Goal: Information Seeking & Learning: Compare options

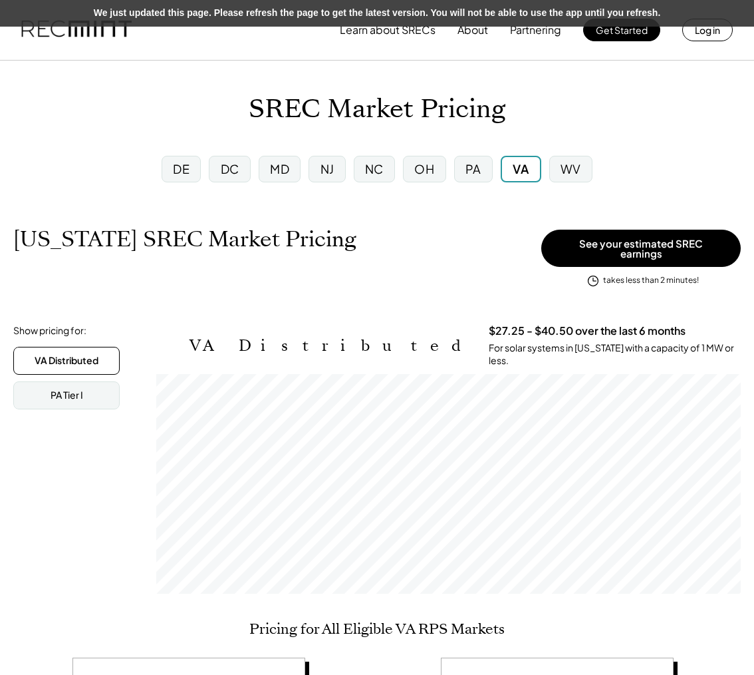
scroll to position [220, 585]
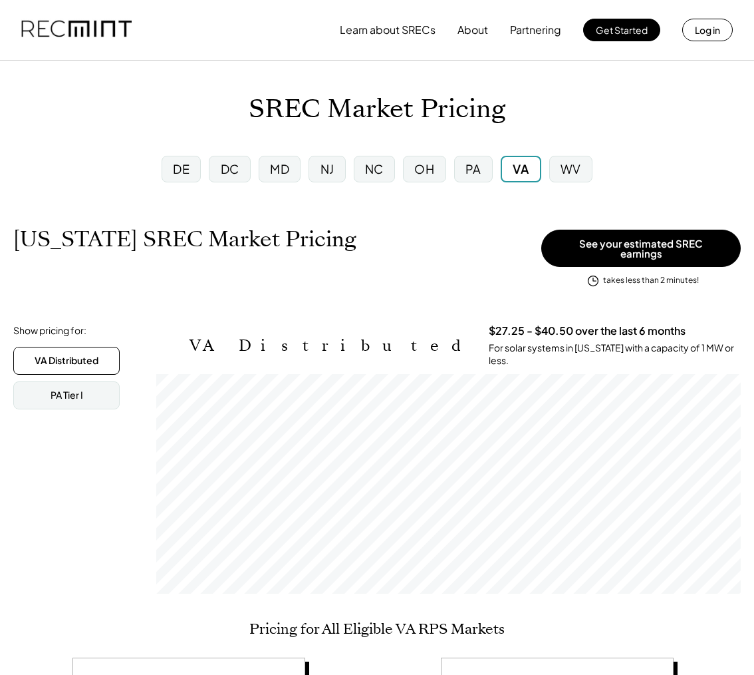
scroll to position [105, 0]
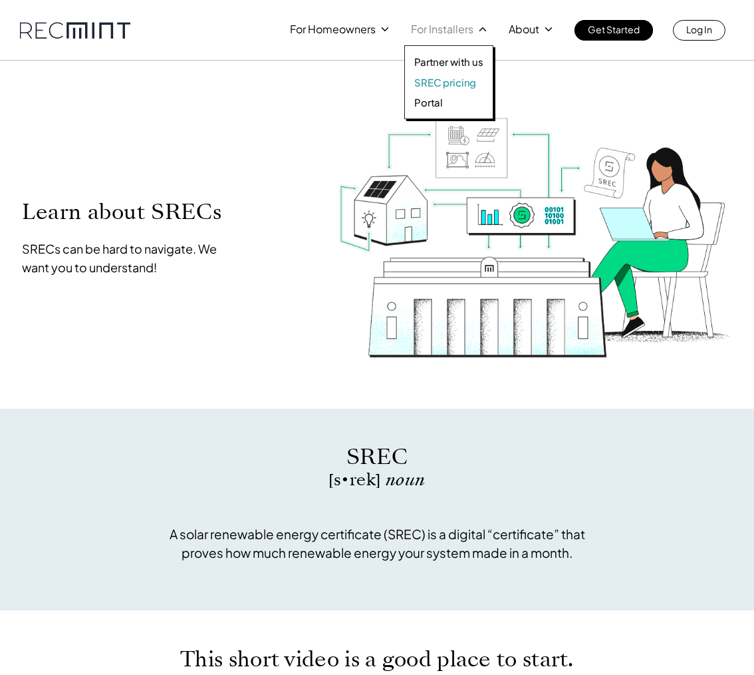
click at [456, 83] on p "SREC pricing" at bounding box center [445, 82] width 62 height 13
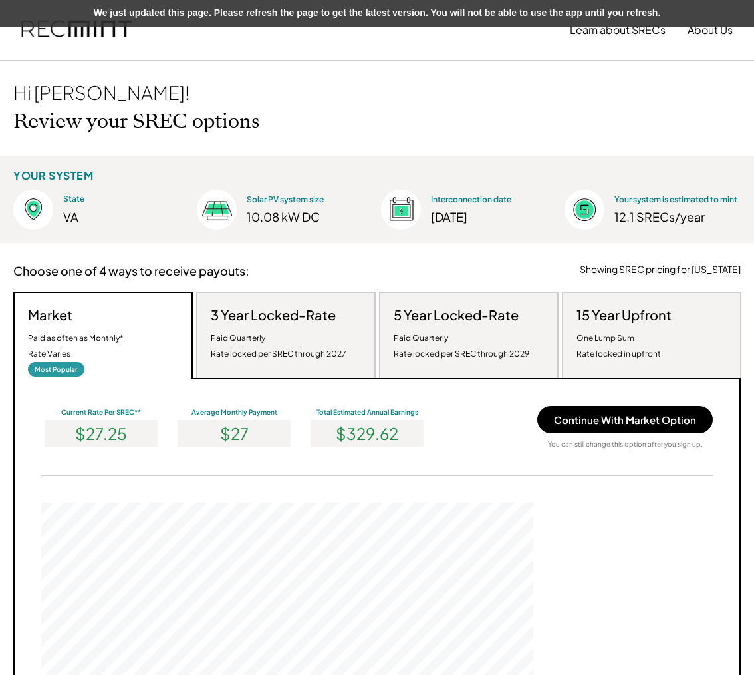
scroll to position [253, 492]
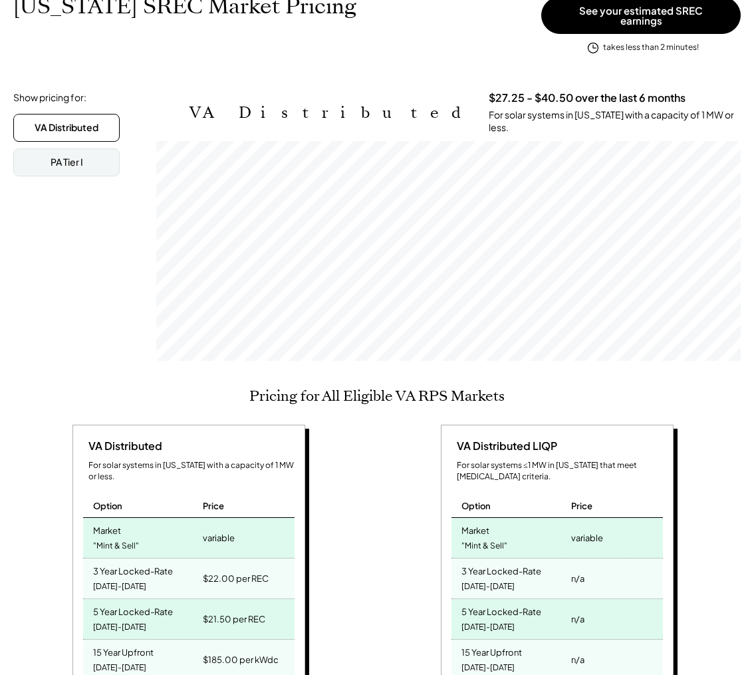
scroll to position [4, 0]
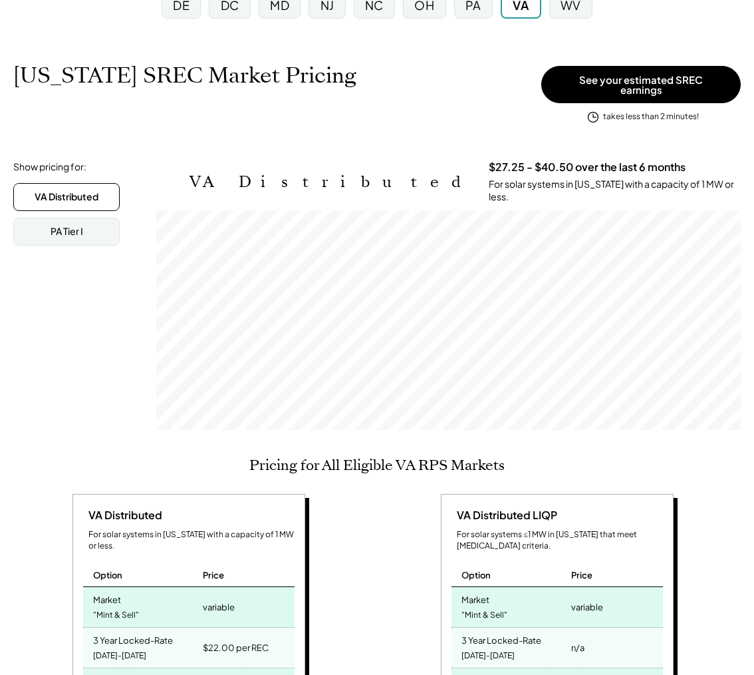
scroll to position [265, 0]
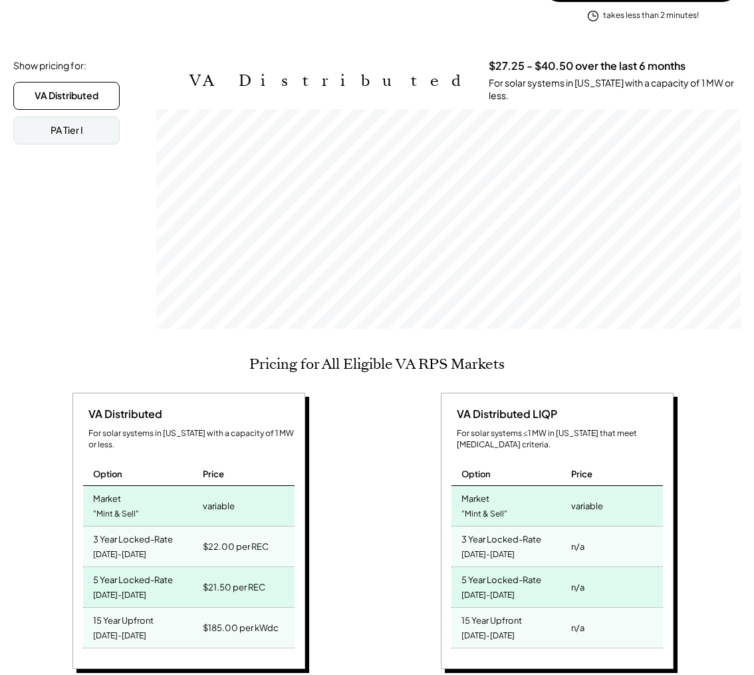
click at [369, 458] on div "VA Distributed For solar systems in [US_STATE] with a capacity of 1 MW or less.…" at bounding box center [375, 679] width 724 height 574
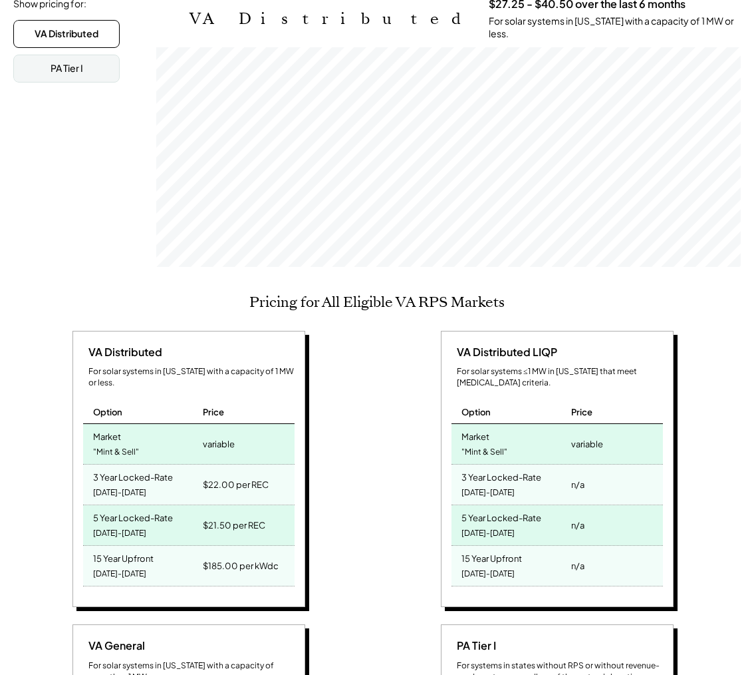
scroll to position [247, 0]
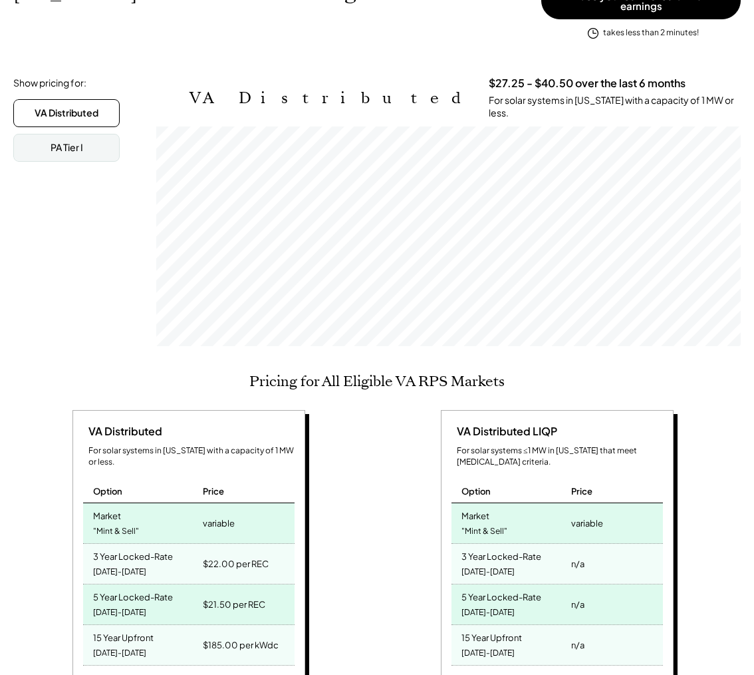
click at [230, 514] on div "variable" at bounding box center [219, 523] width 32 height 19
click at [229, 514] on div "variable" at bounding box center [219, 523] width 32 height 19
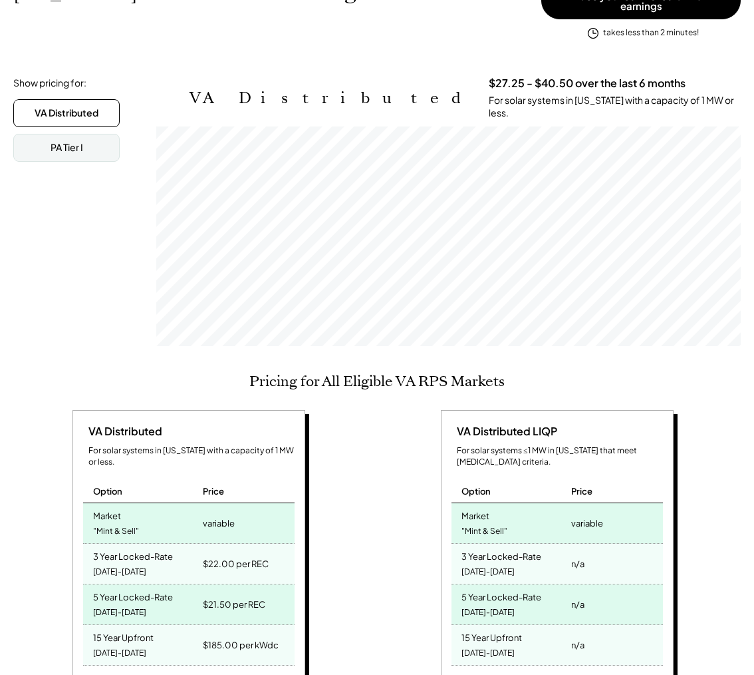
click at [408, 514] on div "VA Distributed LIQP For solar systems ≤1 MW in [US_STATE] that meet [MEDICAL_DA…" at bounding box center [559, 550] width 355 height 281
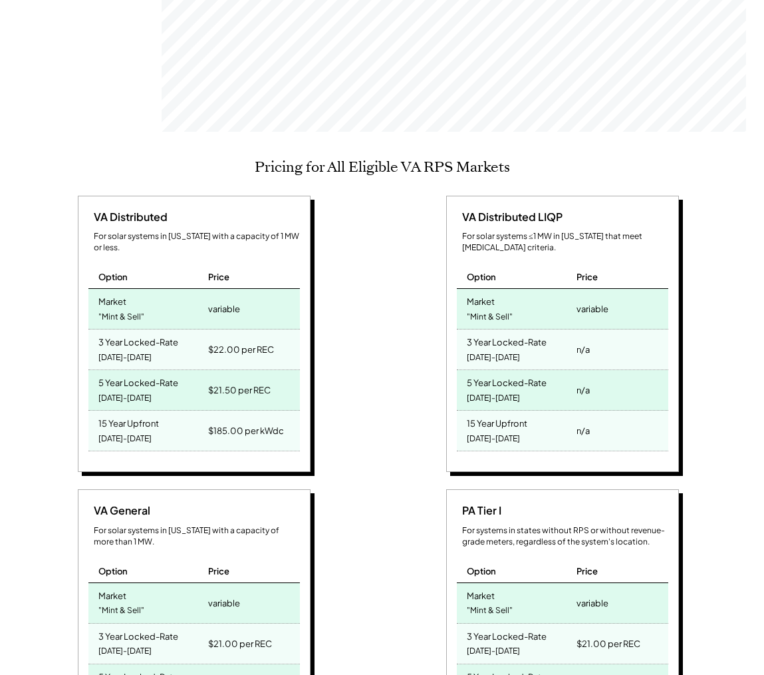
scroll to position [444, 0]
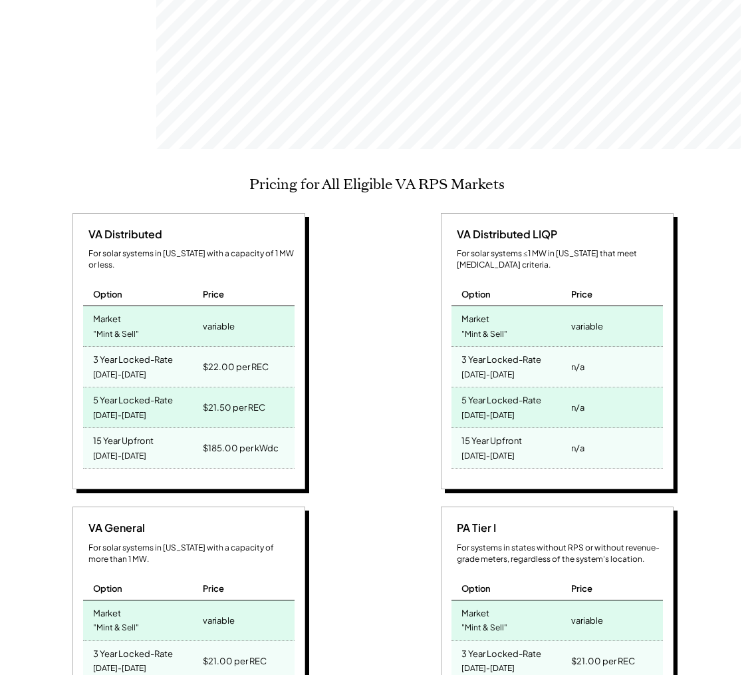
click at [115, 325] on div ""Mint & Sell"" at bounding box center [116, 334] width 46 height 18
click at [114, 325] on div ""Mint & Sell"" at bounding box center [116, 334] width 46 height 18
click at [109, 309] on div "Market" at bounding box center [107, 316] width 28 height 15
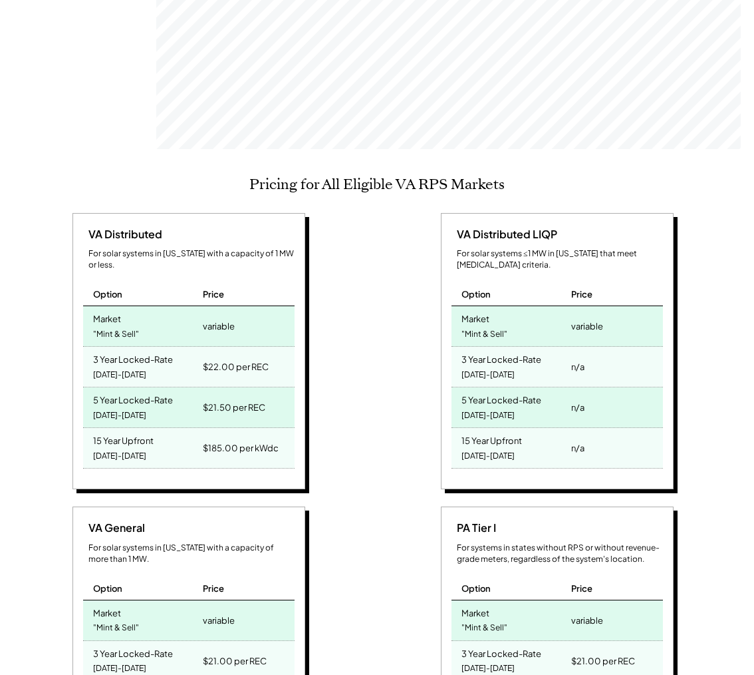
click at [220, 317] on div "variable" at bounding box center [219, 326] width 32 height 19
click at [87, 306] on div "Market "Mint & Sell"" at bounding box center [141, 326] width 116 height 40
click at [88, 306] on div "Market "Mint & Sell"" at bounding box center [141, 326] width 116 height 40
click at [206, 317] on div "variable" at bounding box center [219, 326] width 32 height 19
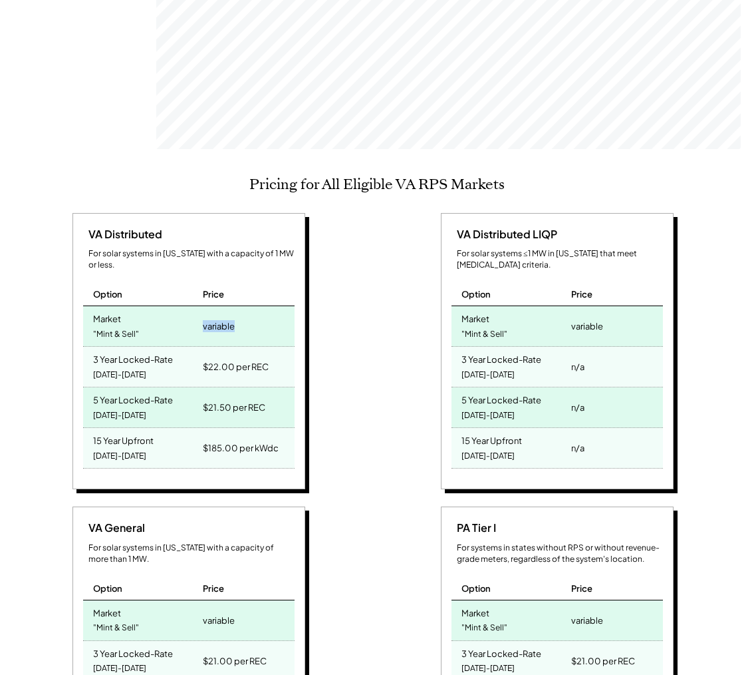
click at [206, 317] on div "variable" at bounding box center [219, 326] width 32 height 19
drag, startPoint x: 206, startPoint y: 303, endPoint x: 198, endPoint y: 305, distance: 8.1
click at [203, 317] on div "variable" at bounding box center [219, 326] width 32 height 19
click at [95, 309] on div "Market" at bounding box center [107, 316] width 28 height 15
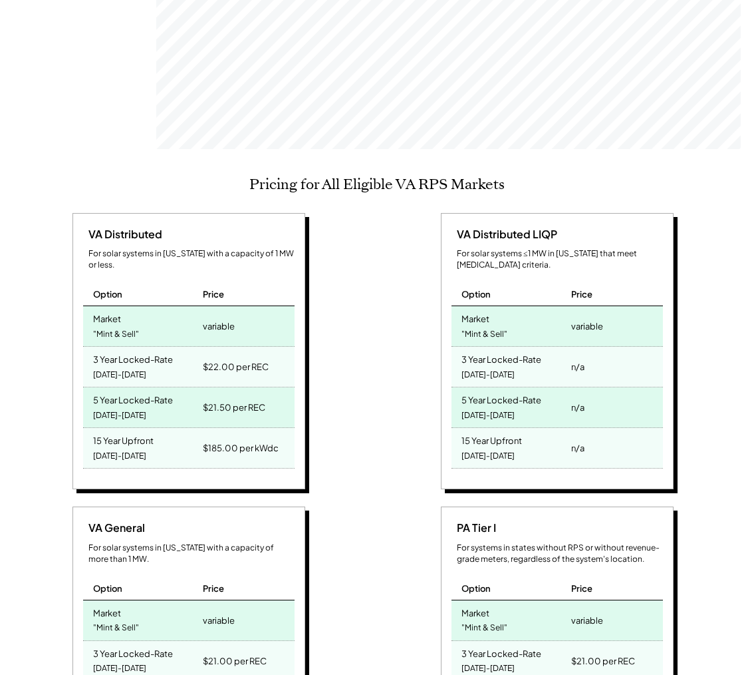
click at [170, 306] on div "Market "Mint & Sell"" at bounding box center [141, 326] width 116 height 40
click at [93, 347] on div "3 Year Locked-Rate 2025-2027" at bounding box center [141, 367] width 116 height 40
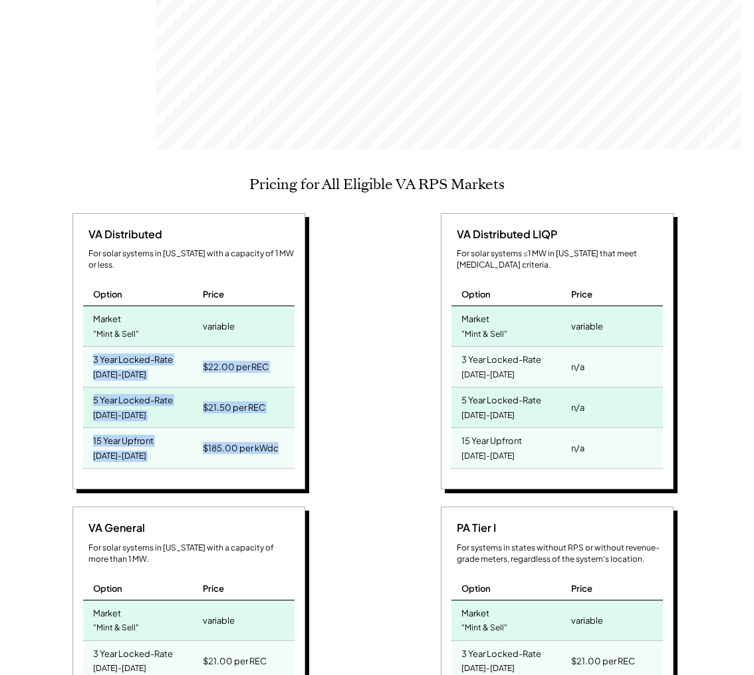
drag, startPoint x: 106, startPoint y: 346, endPoint x: 312, endPoint y: 439, distance: 226.3
click at [312, 439] on div "VA Distributed For solar systems in Virginia with a capacity of 1 MW or less. O…" at bounding box center [190, 353] width 355 height 281
click at [249, 438] on div "$185.00 per kWdc" at bounding box center [241, 447] width 76 height 19
drag, startPoint x: 283, startPoint y: 429, endPoint x: 86, endPoint y: 331, distance: 219.9
click at [86, 331] on div "VA Distributed For solar systems in Virginia with a capacity of 1 MW or less. O…" at bounding box center [189, 351] width 233 height 277
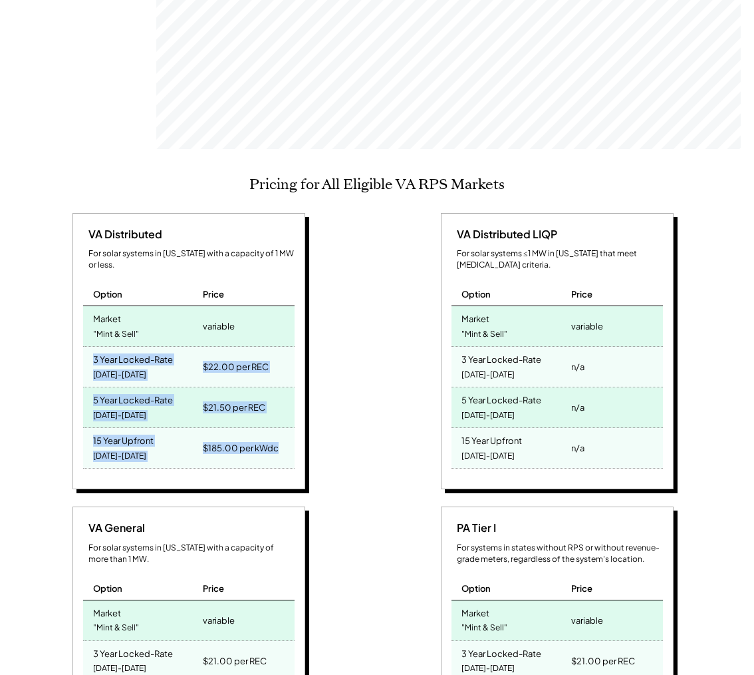
click at [86, 347] on div "3 Year Locked-Rate 2025-2027" at bounding box center [141, 367] width 116 height 40
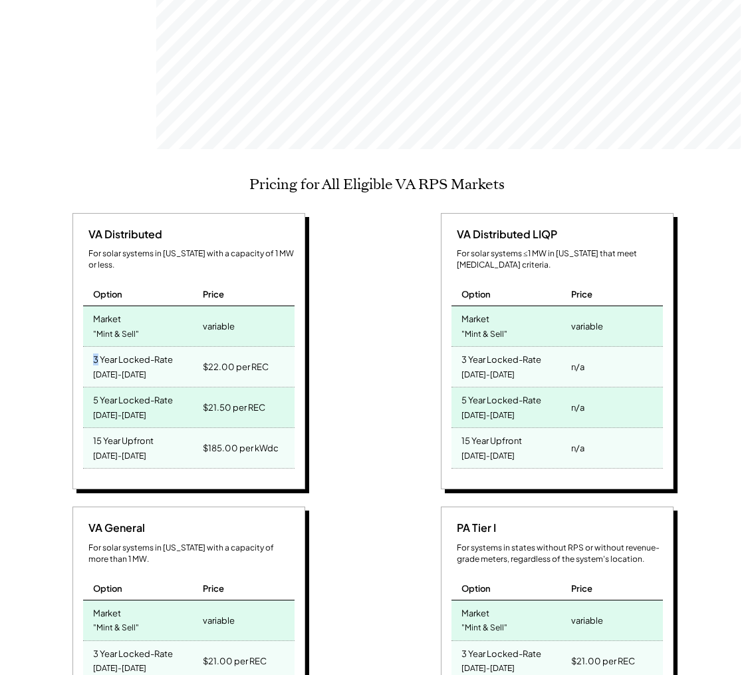
click at [86, 347] on div "3 Year Locked-Rate 2025-2027" at bounding box center [141, 367] width 116 height 40
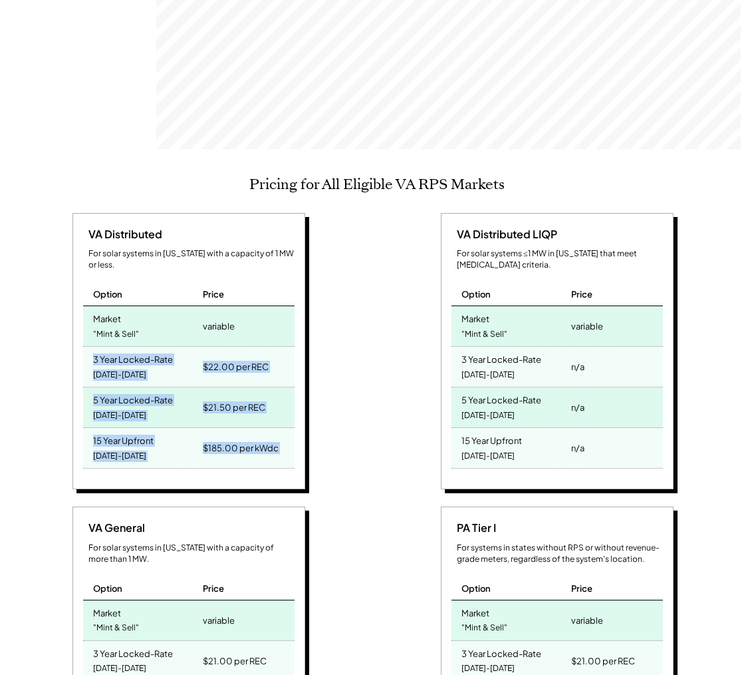
drag, startPoint x: 235, startPoint y: 387, endPoint x: 278, endPoint y: 435, distance: 64.5
click at [278, 435] on div "VA Distributed For solar systems in Virginia with a capacity of 1 MW or less. O…" at bounding box center [189, 351] width 233 height 277
click at [278, 435] on div "$185.00 per kWdc" at bounding box center [247, 448] width 95 height 40
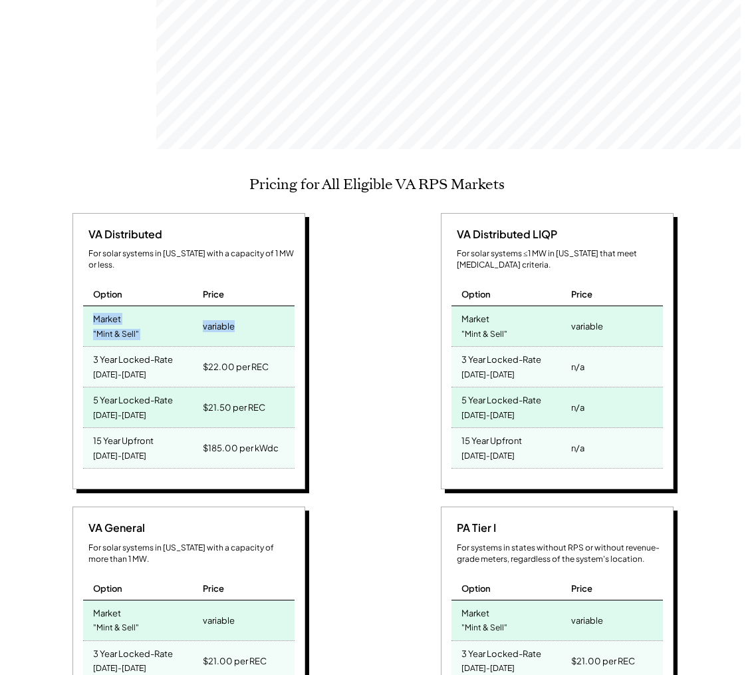
drag, startPoint x: 92, startPoint y: 299, endPoint x: 255, endPoint y: 314, distance: 164.4
click at [255, 314] on div "Market "Mint & Sell" variable" at bounding box center [189, 326] width 212 height 41
click at [255, 314] on div "variable" at bounding box center [247, 326] width 95 height 40
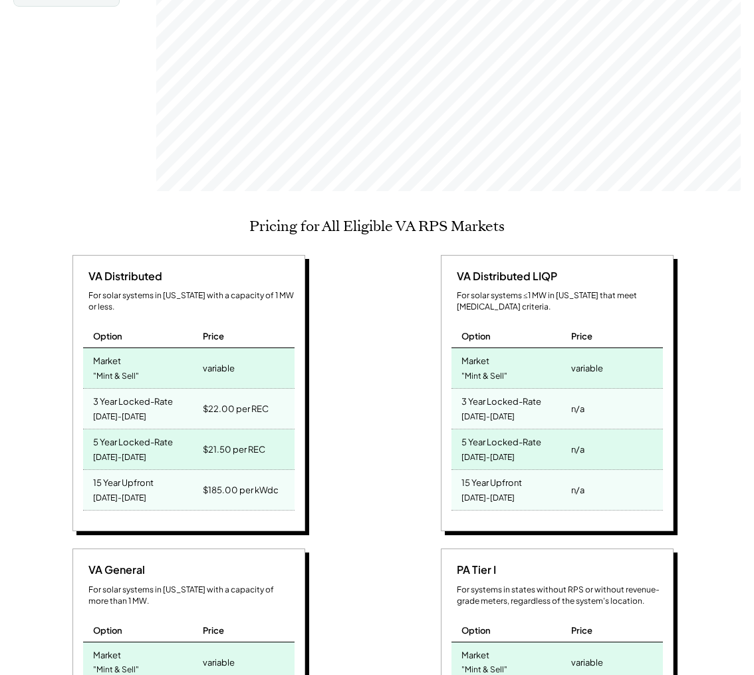
scroll to position [409, 0]
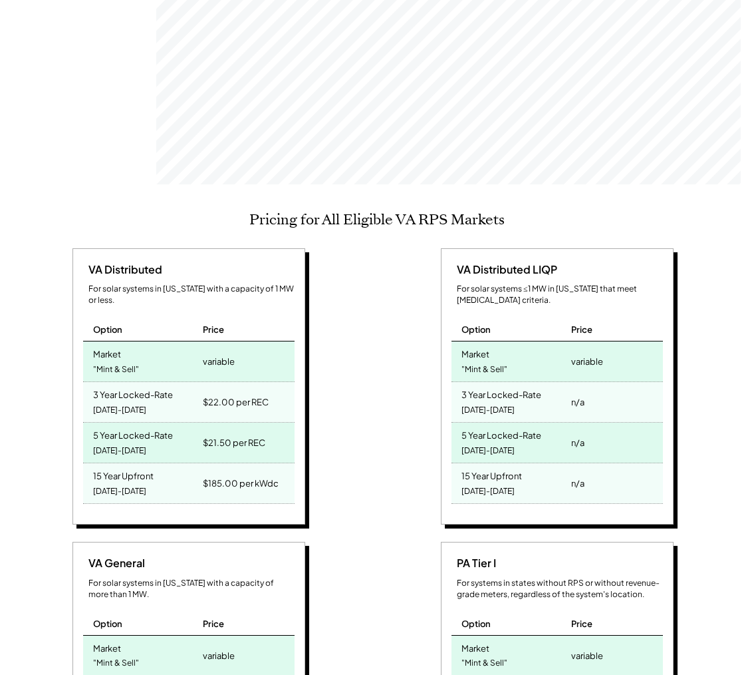
click at [370, 436] on div "VA Distributed For solar systems in Virginia with a capacity of 1 MW or less. O…" at bounding box center [375, 535] width 724 height 574
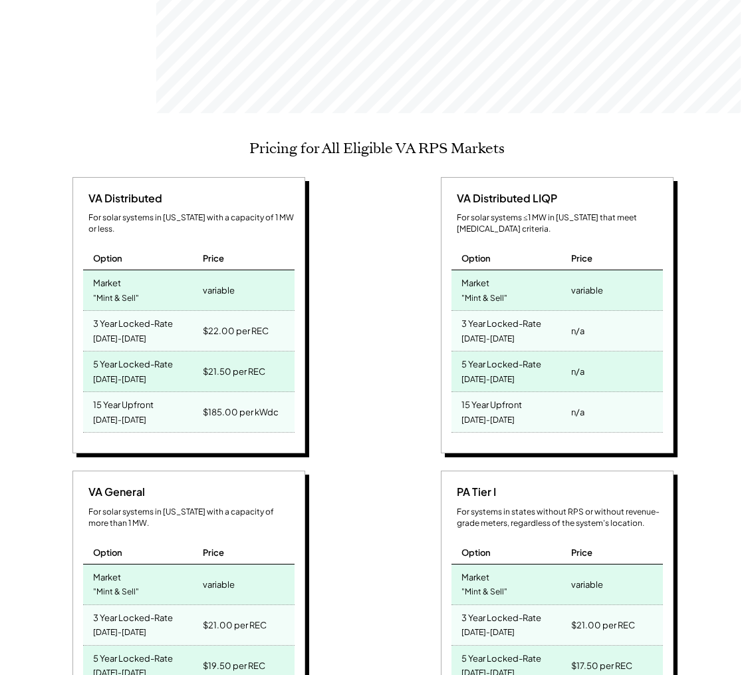
scroll to position [517, 0]
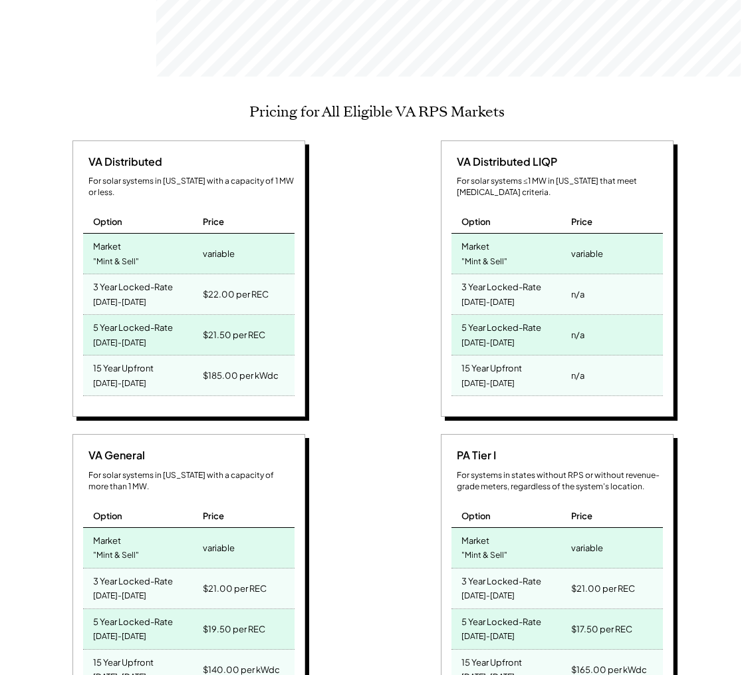
click at [114, 237] on div "Market" at bounding box center [107, 244] width 28 height 15
click at [122, 293] on div "2025-2027" at bounding box center [119, 302] width 53 height 18
click at [128, 318] on div "5 Year Locked-Rate" at bounding box center [133, 325] width 80 height 15
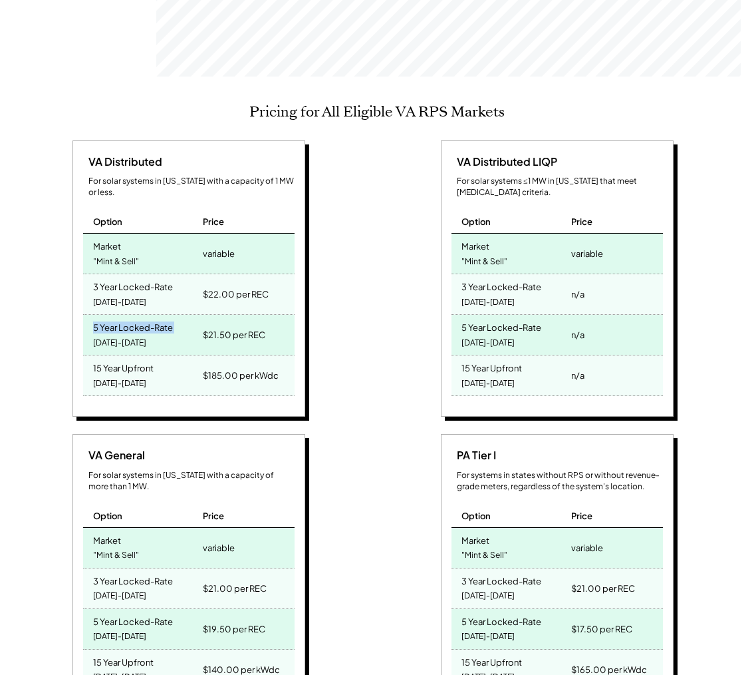
click at [128, 318] on div "5 Year Locked-Rate" at bounding box center [133, 325] width 80 height 15
click at [111, 277] on div "3 Year Locked-Rate" at bounding box center [133, 284] width 80 height 15
click at [163, 318] on div "5 Year Locked-Rate" at bounding box center [133, 325] width 80 height 15
click at [125, 359] on div "15 Year Upfront" at bounding box center [123, 366] width 61 height 15
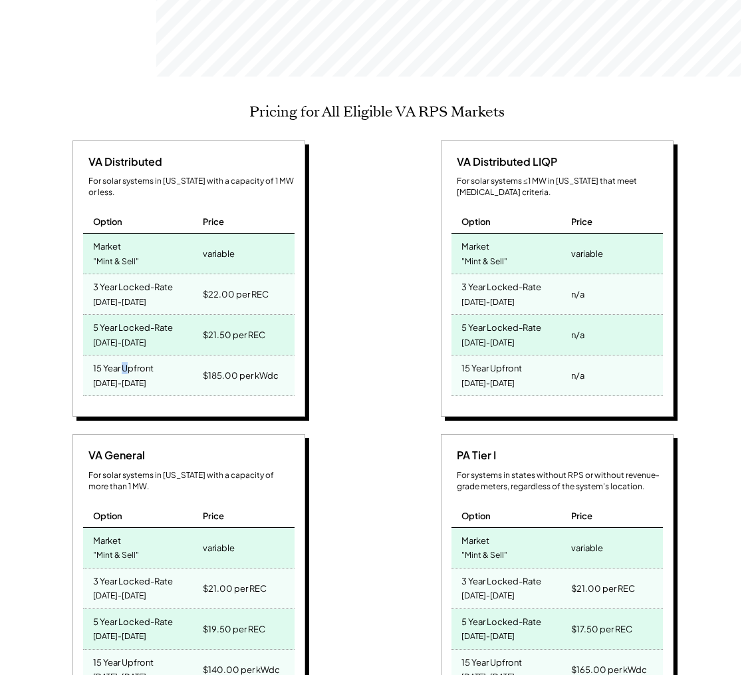
click at [125, 359] on div "15 Year Upfront" at bounding box center [123, 366] width 61 height 15
click at [124, 359] on div "15 Year Upfront" at bounding box center [123, 366] width 61 height 15
click at [209, 366] on div "$185.00 per kWdc" at bounding box center [241, 375] width 76 height 19
click at [204, 366] on div "$185.00 per kWdc" at bounding box center [241, 375] width 76 height 19
click at [212, 366] on div "$185.00 per kWdc" at bounding box center [241, 375] width 76 height 19
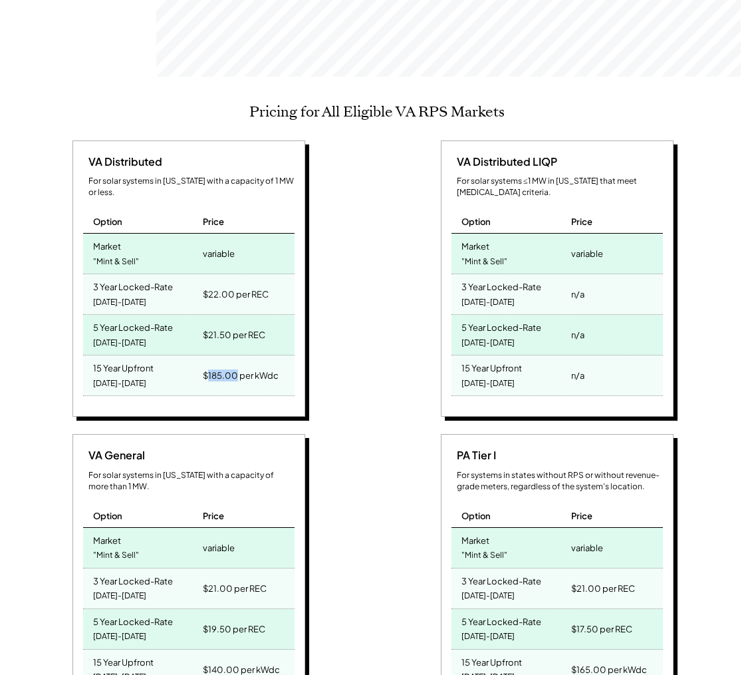
click at [212, 366] on div "$185.00 per kWdc" at bounding box center [241, 375] width 76 height 19
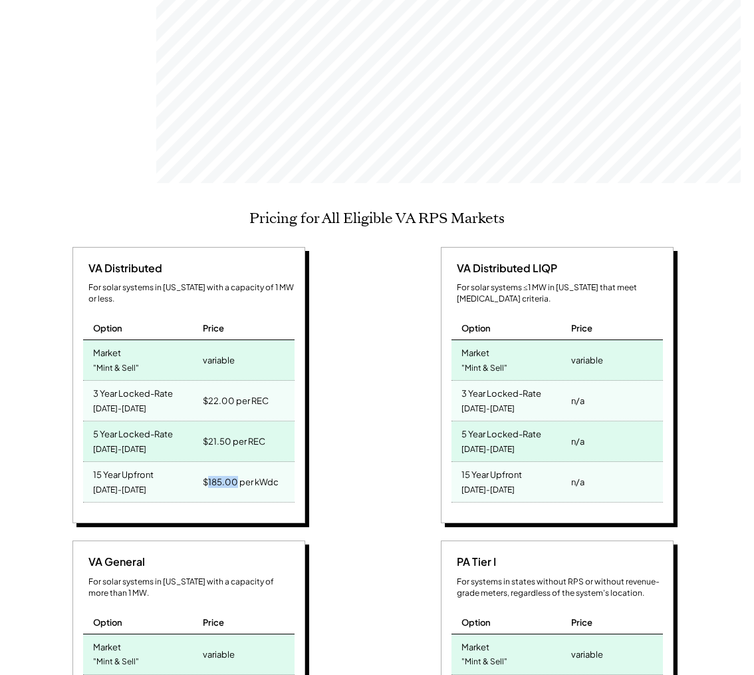
scroll to position [389, 0]
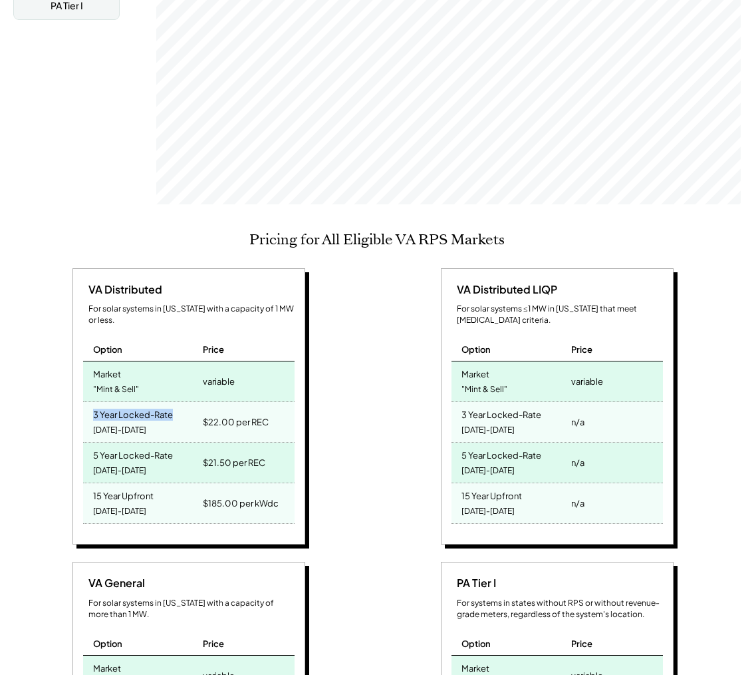
drag, startPoint x: 92, startPoint y: 396, endPoint x: 162, endPoint y: 402, distance: 69.4
click at [162, 402] on div "3 Year Locked-Rate 2025-2027" at bounding box center [141, 422] width 116 height 40
click at [158, 446] on div "5 Year Locked-Rate" at bounding box center [133, 453] width 80 height 15
drag, startPoint x: 92, startPoint y: 394, endPoint x: 156, endPoint y: 412, distance: 66.3
click at [159, 412] on div "3 Year Locked-Rate 2025-2027" at bounding box center [141, 422] width 116 height 40
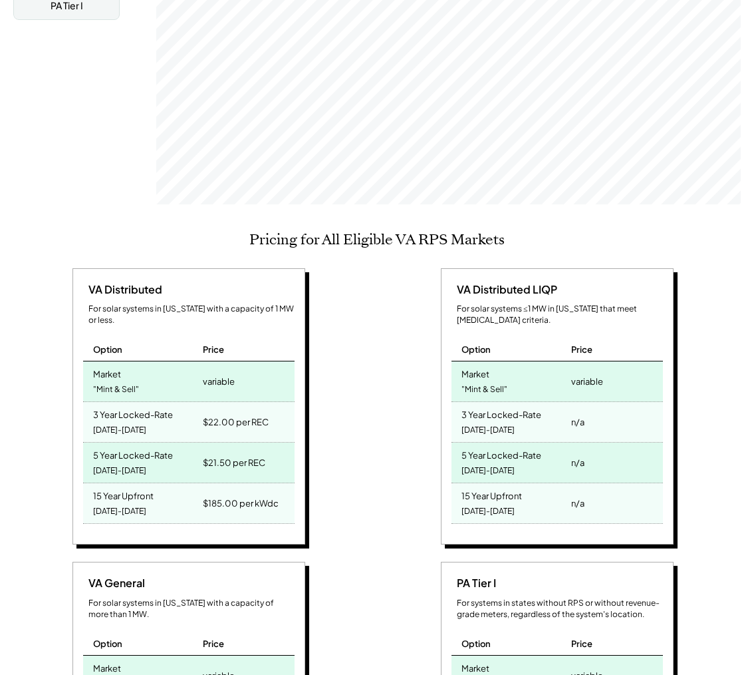
click at [148, 409] on div "3 Year Locked-Rate 2025-2027" at bounding box center [141, 422] width 116 height 40
drag, startPoint x: 144, startPoint y: 409, endPoint x: 99, endPoint y: 395, distance: 47.3
click at [99, 402] on div "3 Year Locked-Rate 2025-2027" at bounding box center [141, 422] width 116 height 40
click at [150, 402] on div "3 Year Locked-Rate 2025-2027" at bounding box center [141, 422] width 116 height 40
drag, startPoint x: 142, startPoint y: 410, endPoint x: 86, endPoint y: 391, distance: 59.1
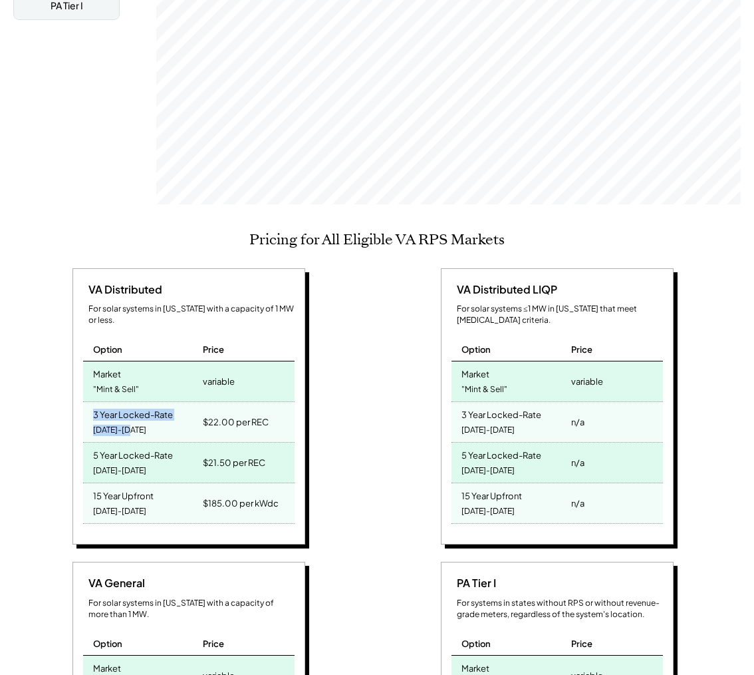
click at [86, 402] on div "3 Year Locked-Rate 2025-2027" at bounding box center [141, 422] width 116 height 40
click at [114, 421] on div "2025-2027" at bounding box center [119, 430] width 53 height 18
click at [145, 405] on div "3 Year Locked-Rate" at bounding box center [133, 412] width 80 height 15
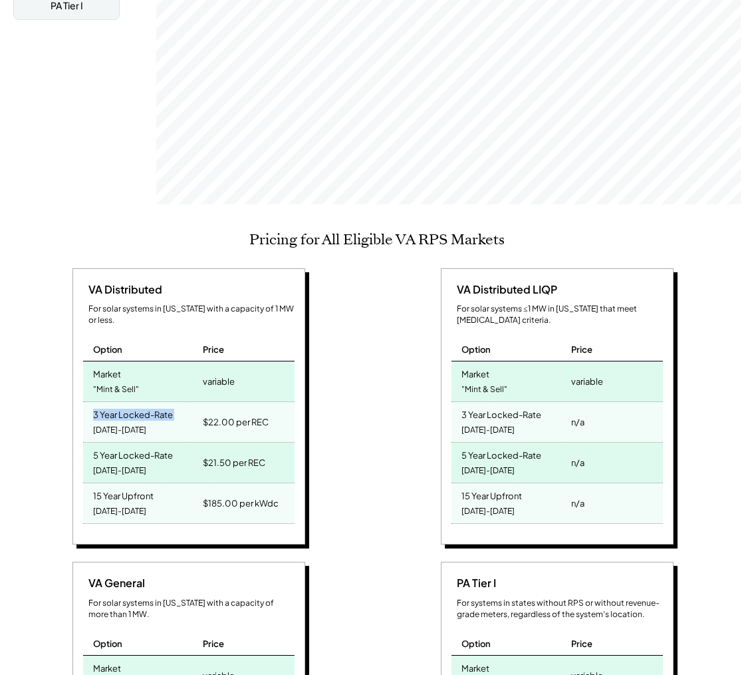
click at [145, 405] on div "3 Year Locked-Rate" at bounding box center [133, 412] width 80 height 15
click at [214, 412] on div "$22.00 per REC" at bounding box center [236, 421] width 66 height 19
click at [210, 412] on div "$22.00 per REC" at bounding box center [236, 421] width 66 height 19
click at [256, 412] on div "$22.00 per REC" at bounding box center [236, 421] width 66 height 19
click at [209, 412] on div "$22.00 per REC" at bounding box center [236, 421] width 66 height 19
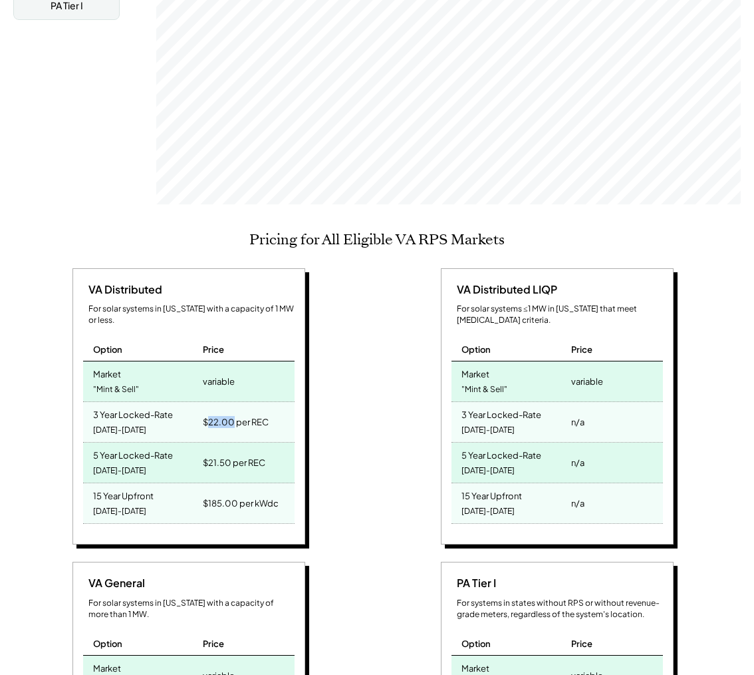
click at [209, 412] on div "$22.00 per REC" at bounding box center [236, 421] width 66 height 19
click at [271, 402] on div "$22.00 per REC" at bounding box center [247, 422] width 95 height 40
click at [114, 446] on div "5 Year Locked-Rate" at bounding box center [133, 453] width 80 height 15
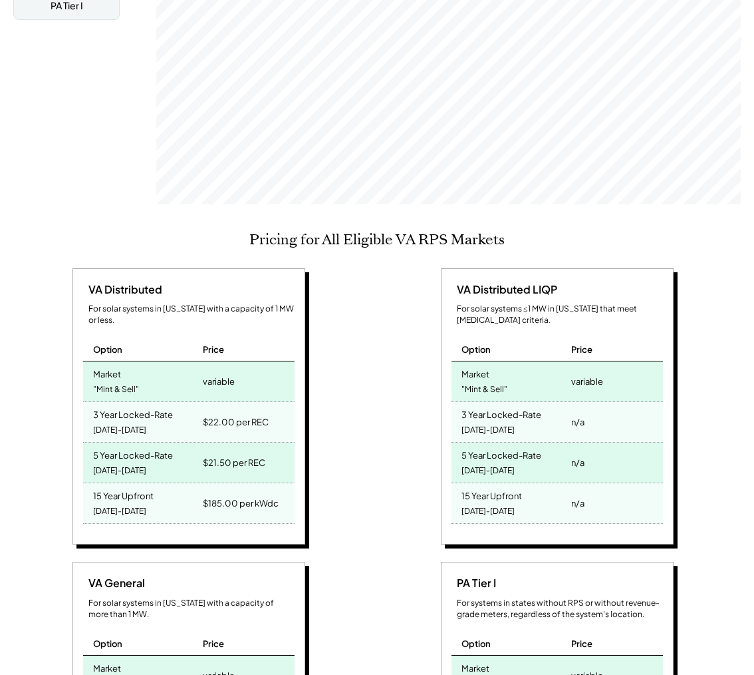
click at [120, 405] on div "3 Year Locked-Rate" at bounding box center [133, 412] width 80 height 15
drag, startPoint x: 92, startPoint y: 436, endPoint x: 101, endPoint y: 436, distance: 9.3
click at [101, 442] on div "5 Year Locked-Rate 2025-2029" at bounding box center [141, 462] width 116 height 40
click at [207, 453] on div "$21.50 per REC" at bounding box center [234, 462] width 63 height 19
click at [193, 483] on div "15 Year Upfront 2025-2039" at bounding box center [141, 503] width 116 height 40
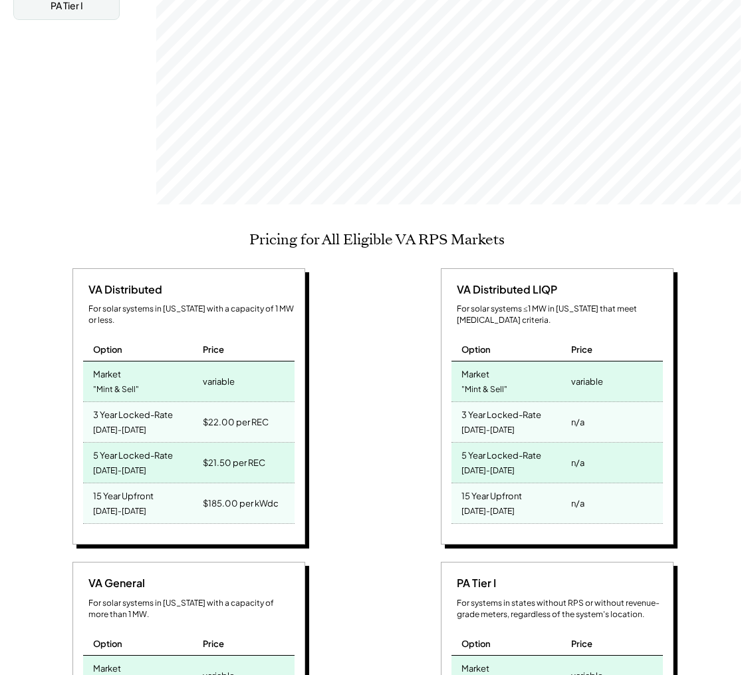
click at [143, 446] on div "5 Year Locked-Rate" at bounding box center [133, 453] width 80 height 15
click at [120, 462] on div "2025-2029" at bounding box center [119, 471] width 53 height 18
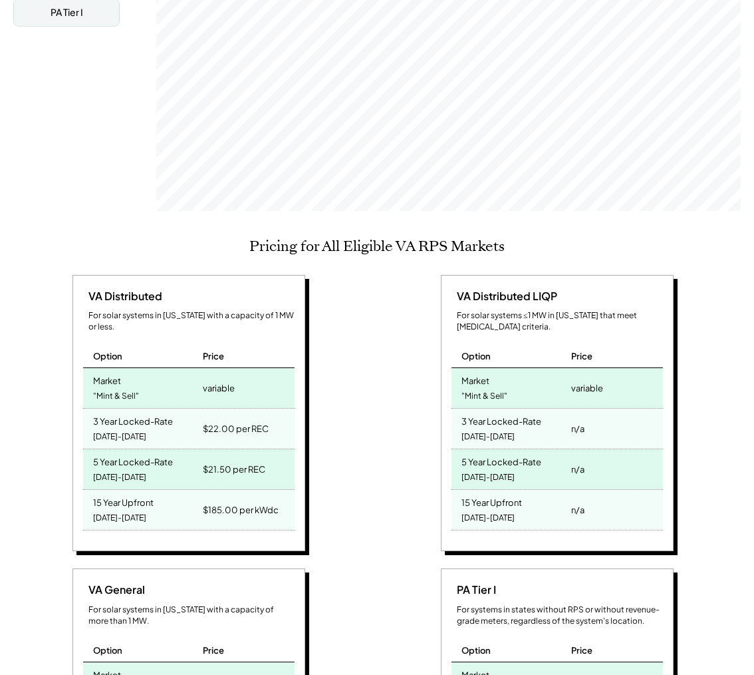
scroll to position [365, 0]
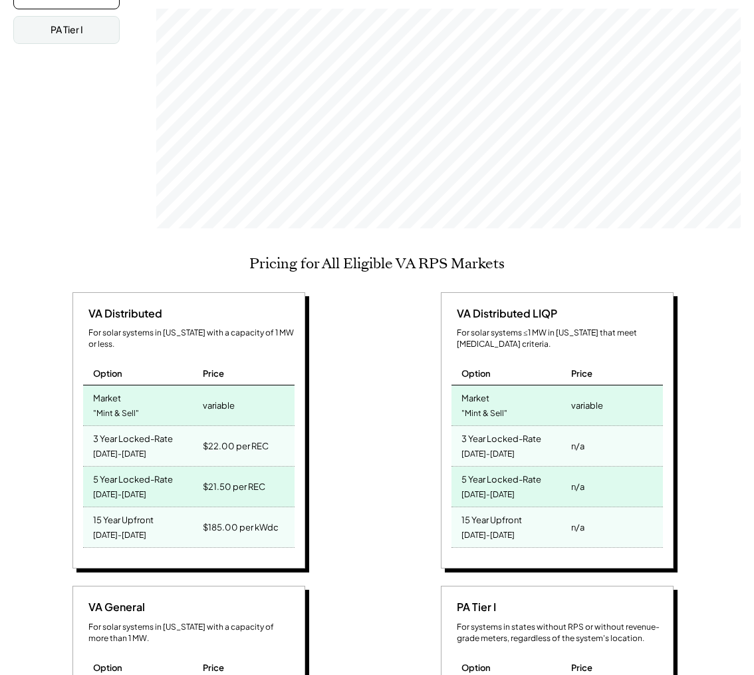
click at [126, 486] on div "2025-2029" at bounding box center [119, 495] width 53 height 18
click at [132, 470] on div "5 Year Locked-Rate" at bounding box center [133, 477] width 80 height 15
click at [139, 429] on div "3 Year Locked-Rate" at bounding box center [133, 436] width 80 height 15
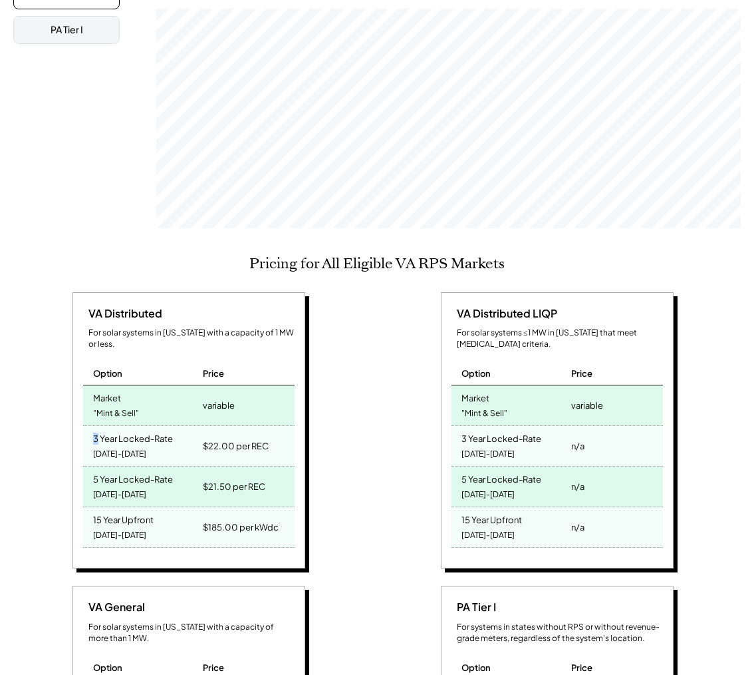
click at [139, 429] on div "3 Year Locked-Rate" at bounding box center [133, 436] width 80 height 15
click at [212, 436] on div "$22.00 per REC" at bounding box center [236, 445] width 66 height 19
drag, startPoint x: 95, startPoint y: 419, endPoint x: 263, endPoint y: 427, distance: 168.5
click at [263, 427] on div "3 Year Locked-Rate 2025-2027 $22.00 per REC" at bounding box center [189, 446] width 212 height 41
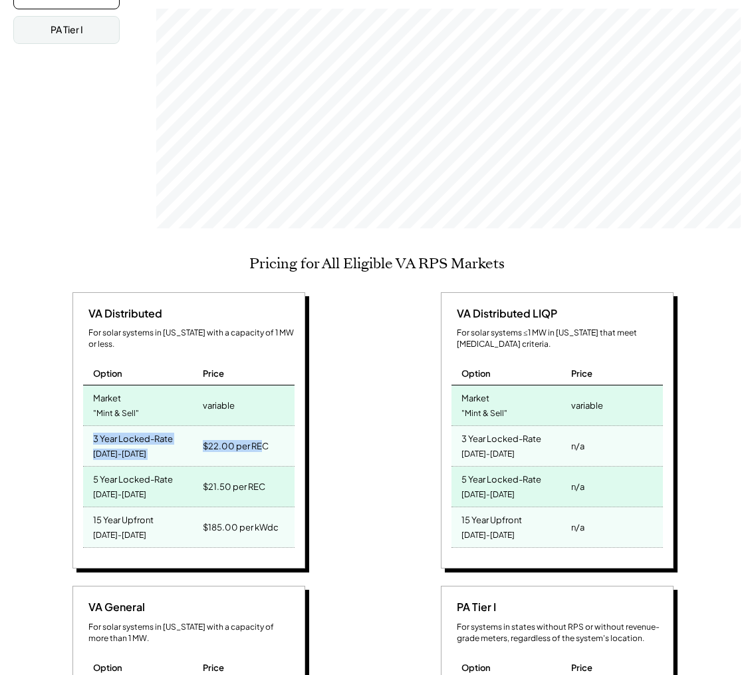
click at [263, 436] on div "$22.00 per REC" at bounding box center [236, 445] width 66 height 19
click at [223, 466] on div "$21.50 per REC" at bounding box center [247, 486] width 95 height 40
click at [119, 510] on div "15 Year Upfront" at bounding box center [123, 517] width 61 height 15
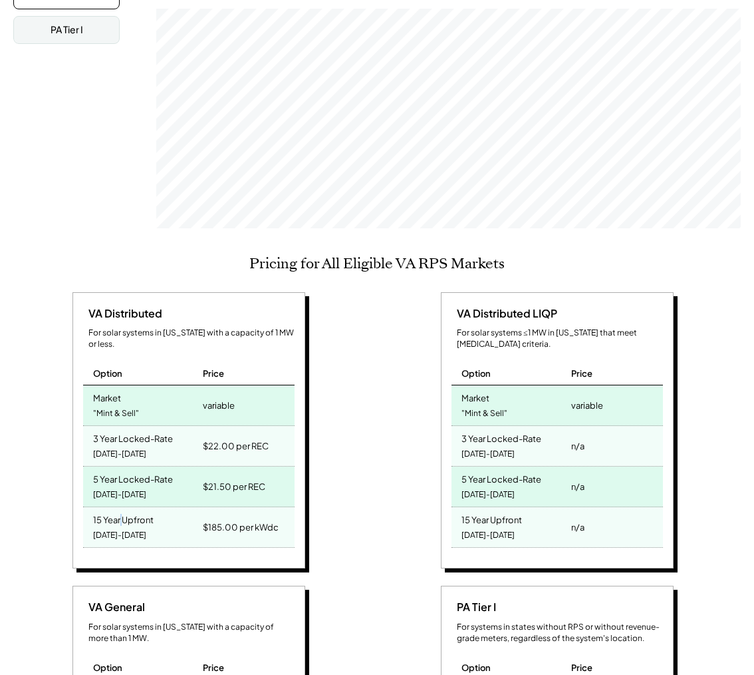
click at [119, 510] on div "15 Year Upfront" at bounding box center [123, 517] width 61 height 15
click at [277, 518] on div "$185.00 per kWdc" at bounding box center [241, 527] width 76 height 19
click at [274, 518] on div "$185.00 per kWdc" at bounding box center [241, 527] width 76 height 19
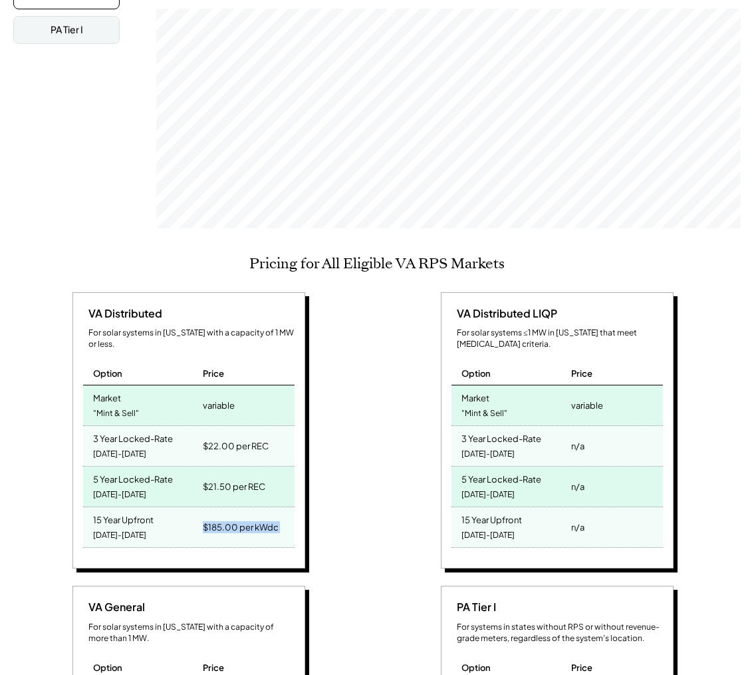
click at [274, 518] on div "$185.00 per kWdc" at bounding box center [241, 527] width 76 height 19
click at [214, 518] on div "$185.00 per kWdc" at bounding box center [241, 527] width 76 height 19
click at [278, 507] on div "$185.00 per kWdc" at bounding box center [247, 527] width 95 height 40
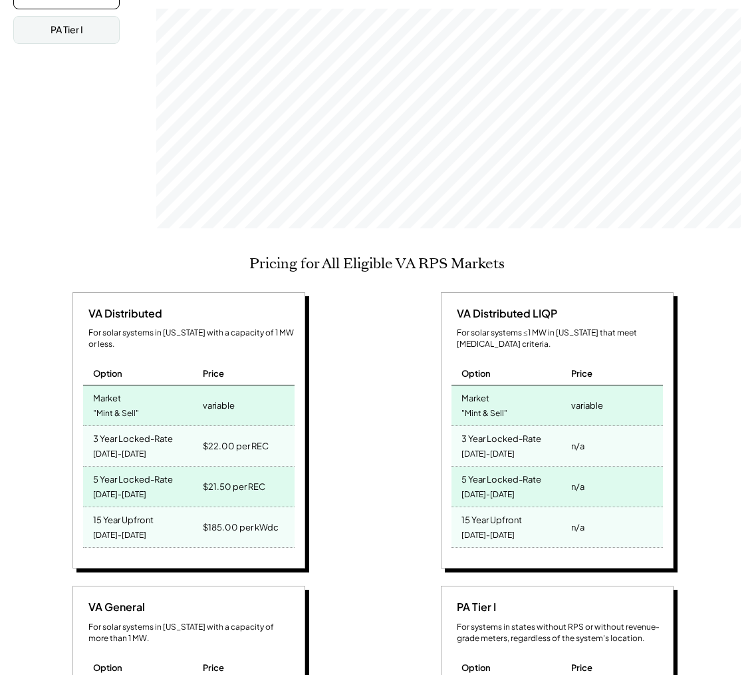
click at [275, 518] on div "$185.00 per kWdc" at bounding box center [241, 527] width 76 height 19
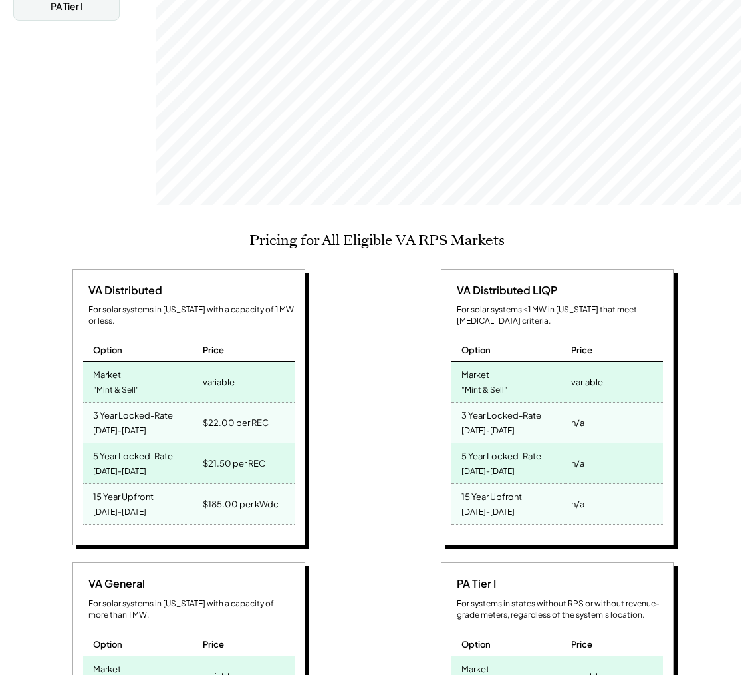
click at [218, 494] on div "$185.00 per kWdc" at bounding box center [241, 503] width 76 height 19
click at [273, 494] on div "$185.00 per kWdc" at bounding box center [241, 503] width 76 height 19
drag, startPoint x: 281, startPoint y: 483, endPoint x: 207, endPoint y: 486, distance: 74.6
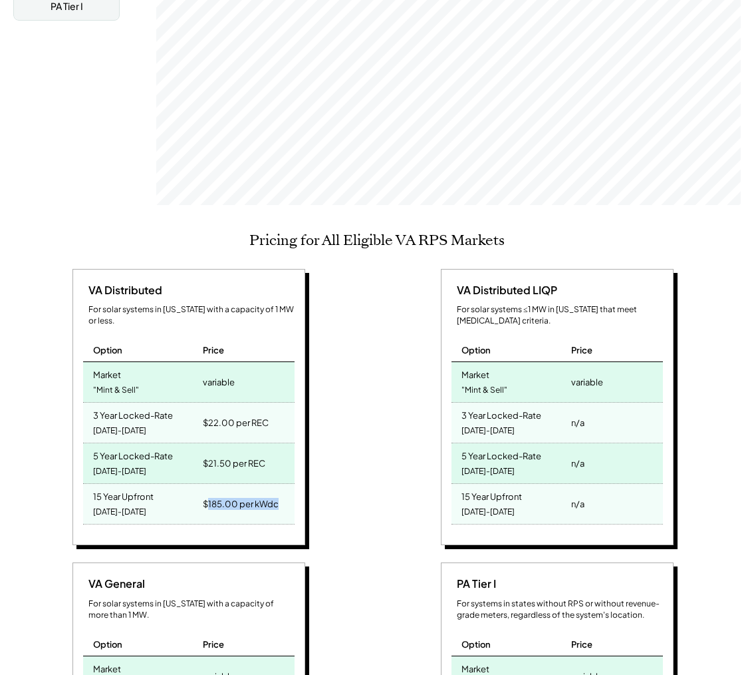
click at [207, 486] on div "$185.00 per kWdc" at bounding box center [247, 504] width 95 height 40
click at [247, 494] on div "$185.00 per kWdc" at bounding box center [241, 503] width 76 height 19
click at [245, 494] on div "$185.00 per kWdc" at bounding box center [241, 503] width 76 height 19
click at [186, 484] on div "15 Year Upfront 2025-2039" at bounding box center [141, 504] width 116 height 40
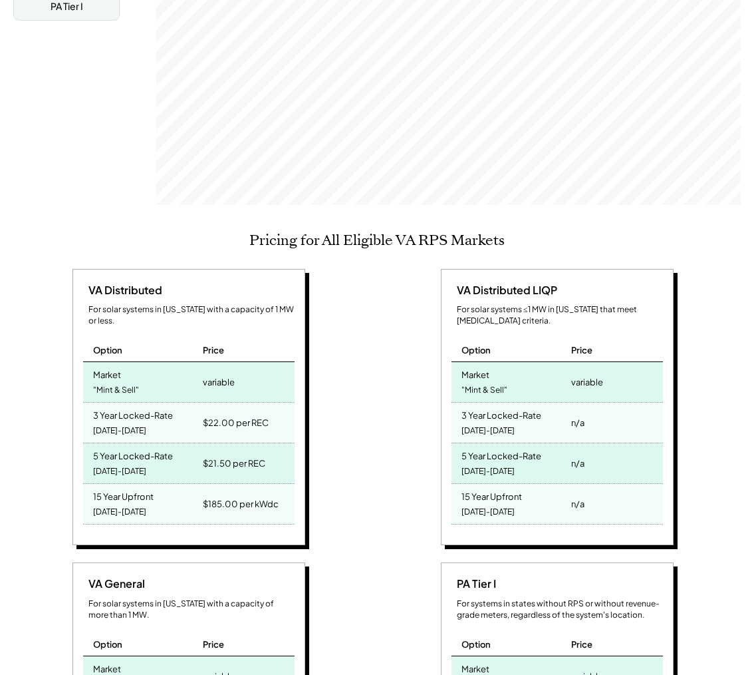
click at [186, 484] on div "15 Year Upfront 2025-2039" at bounding box center [141, 504] width 116 height 40
click at [226, 494] on div "$185.00 per kWdc" at bounding box center [241, 503] width 76 height 19
click at [277, 494] on div "$185.00 per kWdc" at bounding box center [241, 503] width 76 height 19
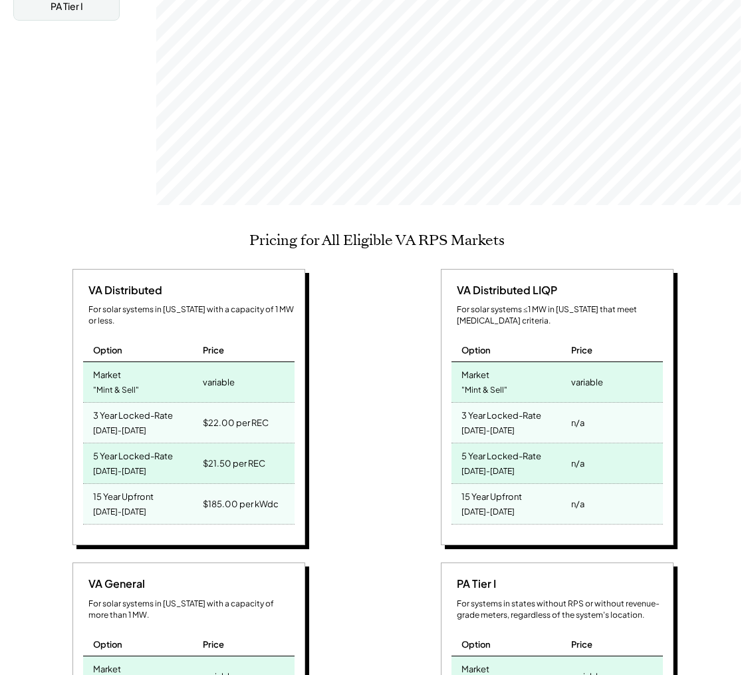
click at [278, 484] on div "$185.00 per kWdc" at bounding box center [247, 504] width 95 height 40
click at [209, 494] on div "$185.00 per kWdc" at bounding box center [241, 503] width 76 height 19
click at [303, 485] on div "VA Distributed For solar systems in Virginia with a capacity of 1 MW or less. O…" at bounding box center [189, 407] width 233 height 277
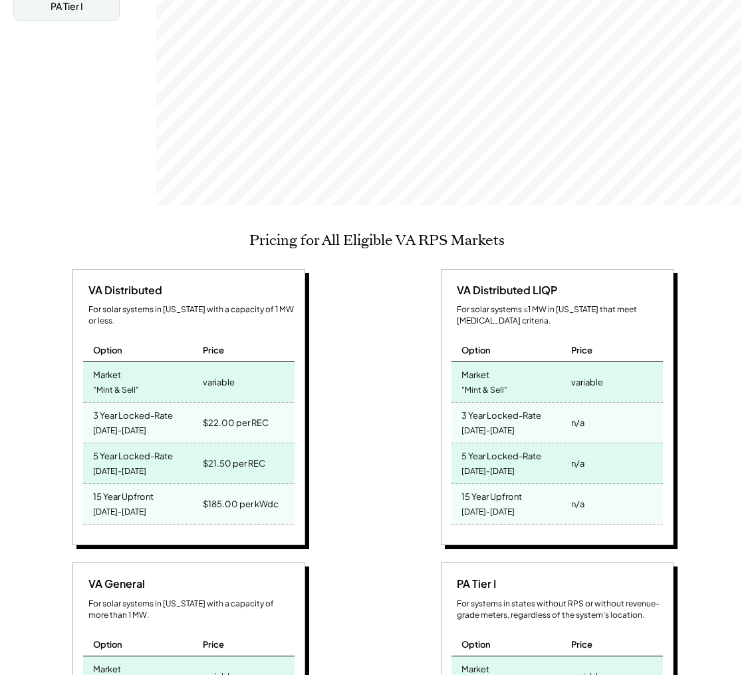
click at [33, 495] on div "VA Distributed For solar systems in Virginia with a capacity of 1 MW or less. O…" at bounding box center [190, 409] width 355 height 281
click at [100, 503] on div "2025-2039" at bounding box center [119, 512] width 53 height 18
click at [201, 484] on div "$185.00 per kWdc" at bounding box center [247, 504] width 95 height 40
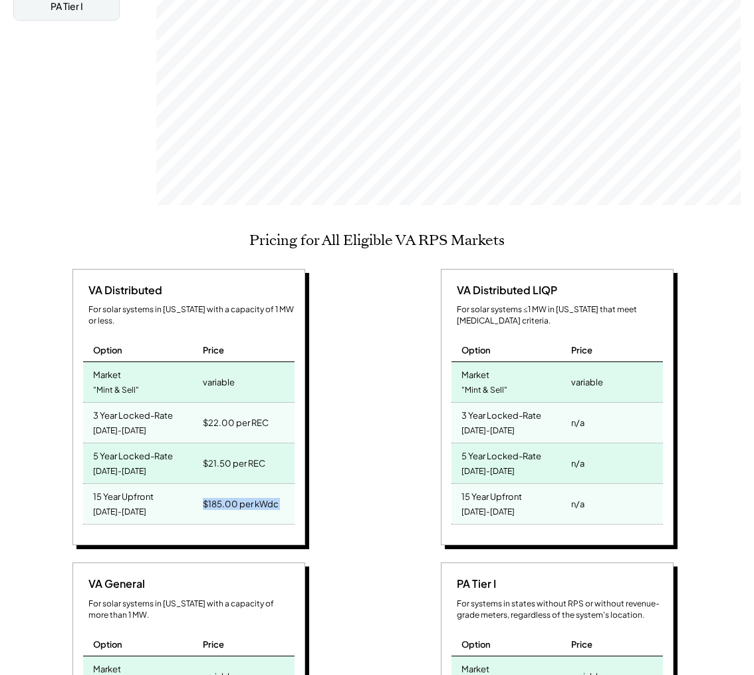
click at [313, 488] on div "VA Distributed For solar systems in Virginia with a capacity of 1 MW or less. O…" at bounding box center [190, 409] width 355 height 281
click at [249, 494] on div "$185.00 per kWdc" at bounding box center [241, 503] width 76 height 19
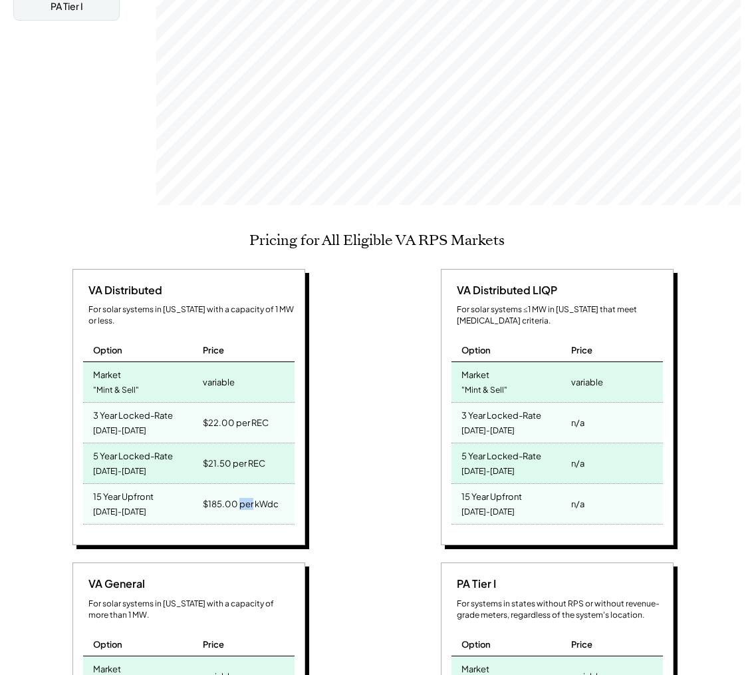
click at [249, 494] on div "$185.00 per kWdc" at bounding box center [241, 503] width 76 height 19
click at [251, 494] on div "$185.00 per kWdc" at bounding box center [241, 503] width 76 height 19
click at [221, 494] on div "$185.00 per kWdc" at bounding box center [241, 503] width 76 height 19
click at [258, 494] on div "$185.00 per kWdc" at bounding box center [241, 503] width 76 height 19
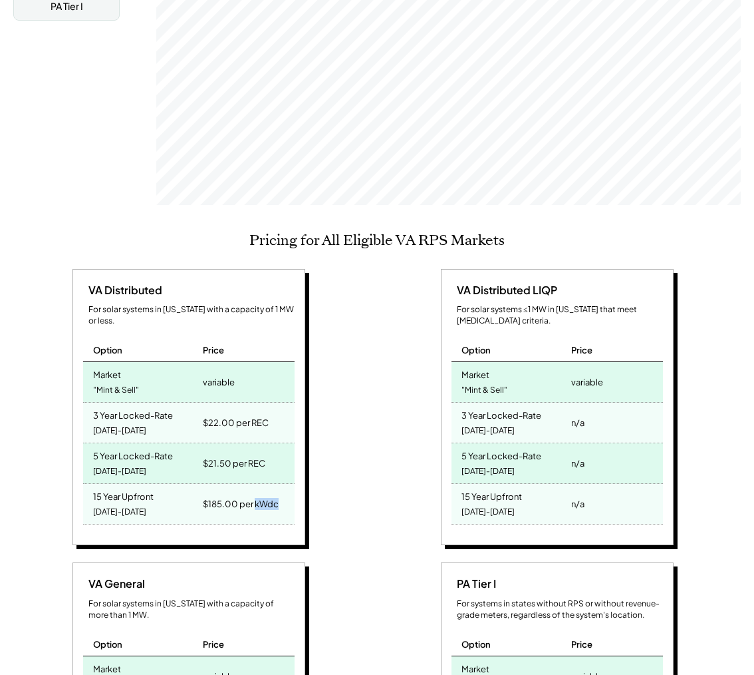
click at [258, 494] on div "$185.00 per kWdc" at bounding box center [241, 503] width 76 height 19
click at [106, 503] on div "2025-2039" at bounding box center [119, 512] width 53 height 18
click at [108, 487] on div "15 Year Upfront" at bounding box center [123, 494] width 61 height 15
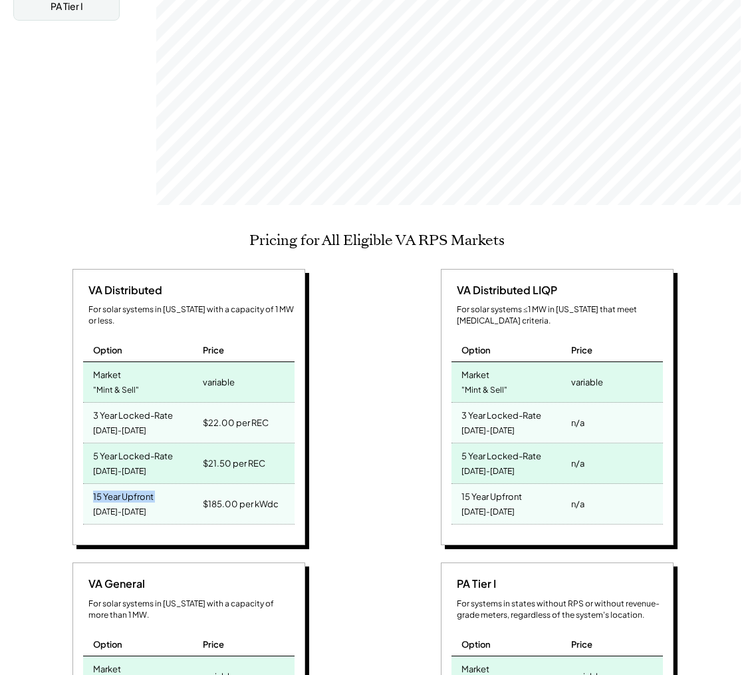
click at [108, 487] on div "15 Year Upfront" at bounding box center [123, 494] width 61 height 15
click at [131, 503] on div "2025-2039" at bounding box center [119, 512] width 53 height 18
click at [130, 503] on div "2025-2039" at bounding box center [119, 512] width 53 height 18
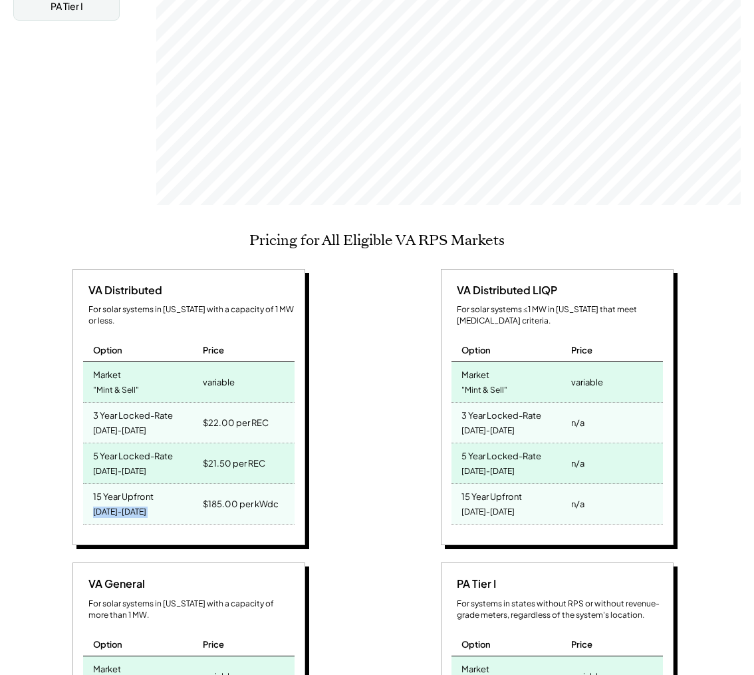
click at [130, 503] on div "2025-2039" at bounding box center [119, 512] width 53 height 18
click at [214, 494] on div "$185.00 per kWdc" at bounding box center [241, 503] width 76 height 19
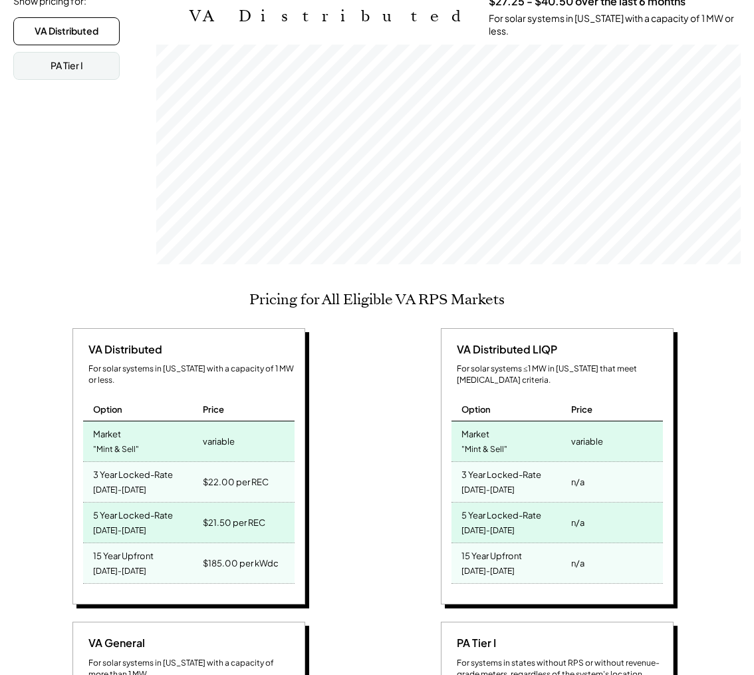
scroll to position [342, 0]
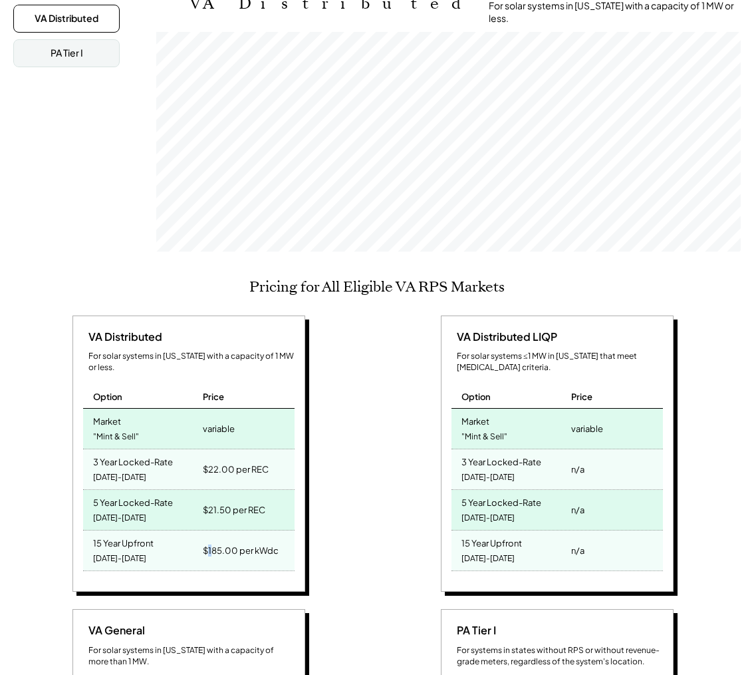
click at [212, 541] on div "$185.00 per kWdc" at bounding box center [241, 550] width 76 height 19
click at [245, 541] on div "$185.00 per kWdc" at bounding box center [247, 550] width 95 height 40
click at [220, 541] on div "$185.00 per kWdc" at bounding box center [241, 550] width 76 height 19
click at [323, 498] on div "VA Distributed For solar systems in Virginia with a capacity of 1 MW or less. O…" at bounding box center [190, 455] width 355 height 281
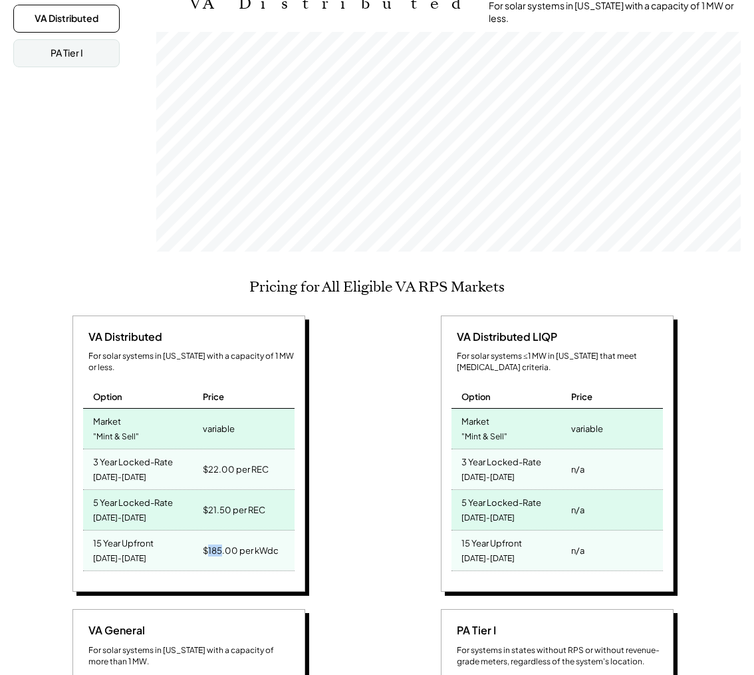
drag, startPoint x: 210, startPoint y: 530, endPoint x: 222, endPoint y: 530, distance: 12.0
click at [222, 541] on div "$185.00 per kWdc" at bounding box center [241, 550] width 76 height 19
click at [251, 541] on div "$185.00 per kWdc" at bounding box center [241, 550] width 76 height 19
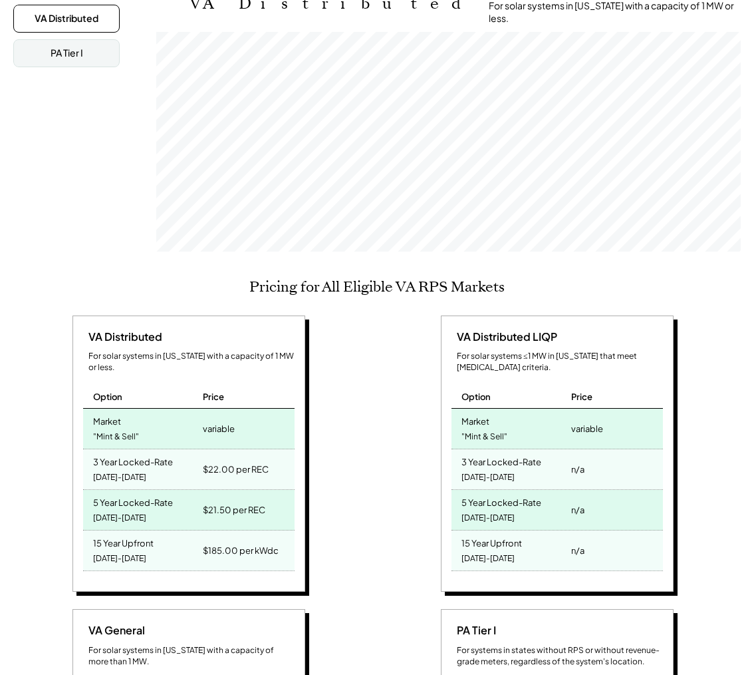
click at [264, 541] on div "$185.00 per kWdc" at bounding box center [241, 550] width 76 height 19
click at [205, 541] on div "$185.00 per kWdc" at bounding box center [241, 550] width 76 height 19
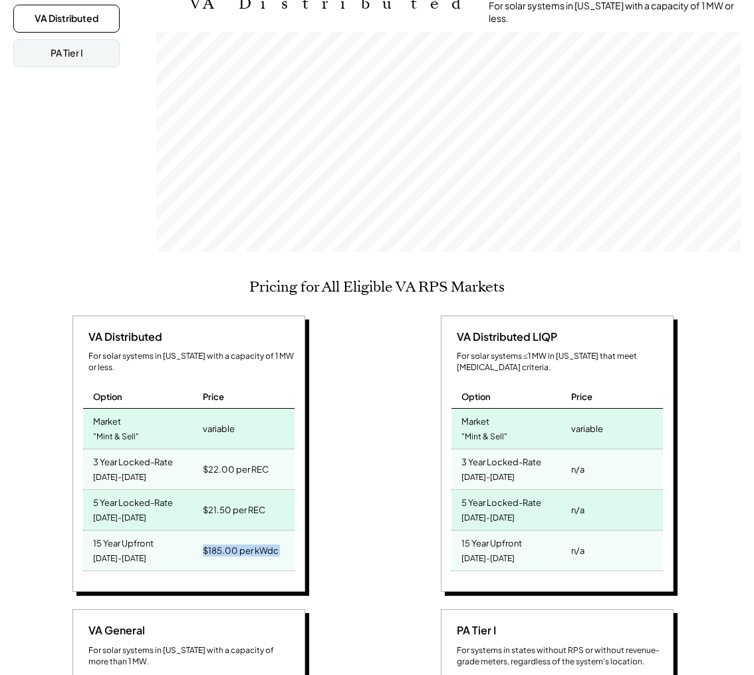
click at [205, 541] on div "$185.00 per kWdc" at bounding box center [241, 550] width 76 height 19
click at [271, 541] on div "$185.00 per kWdc" at bounding box center [241, 550] width 76 height 19
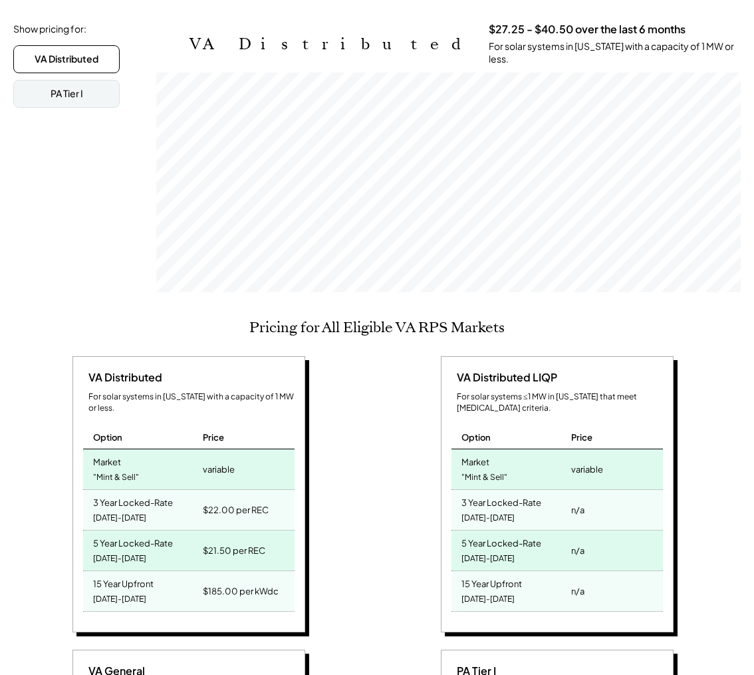
scroll to position [355, 0]
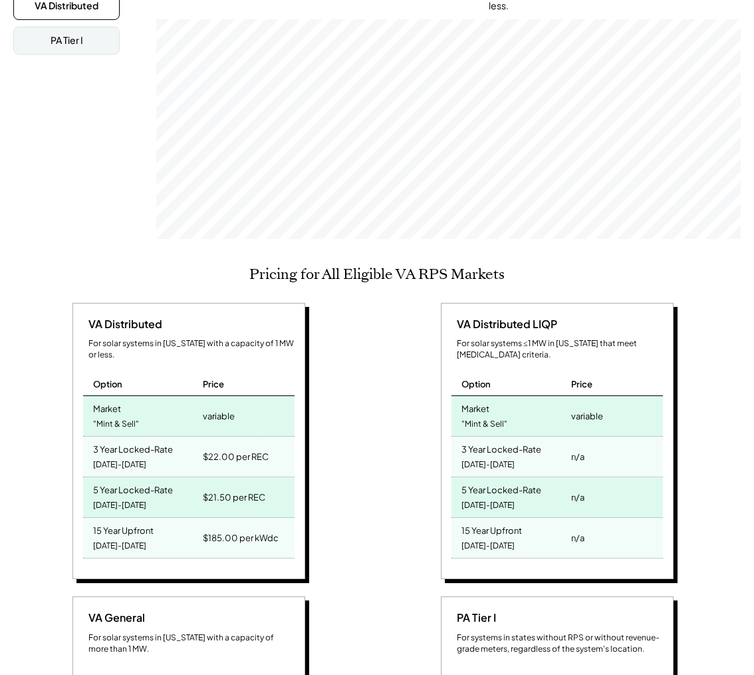
click at [210, 528] on div "$185.00 per kWdc" at bounding box center [241, 537] width 76 height 19
click at [286, 520] on div "$185.00 per kWdc" at bounding box center [247, 538] width 95 height 40
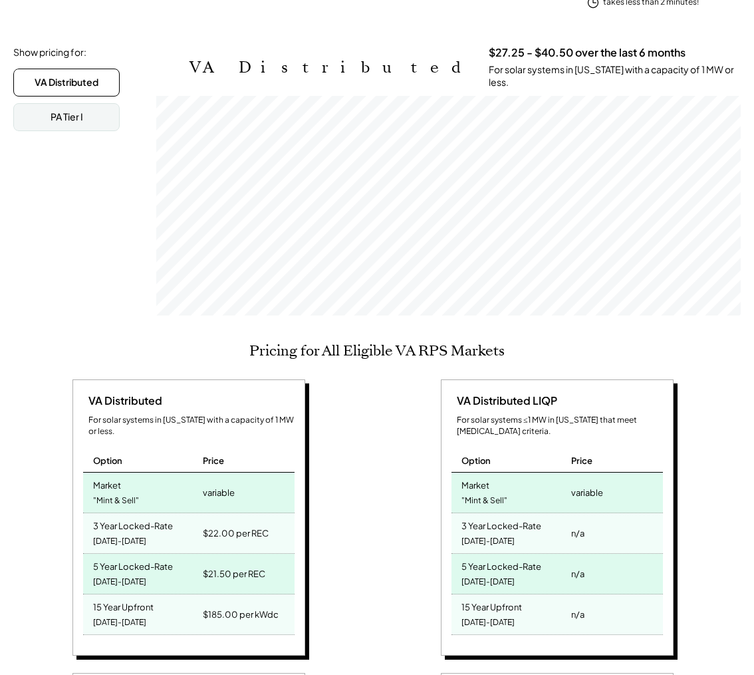
scroll to position [275, 0]
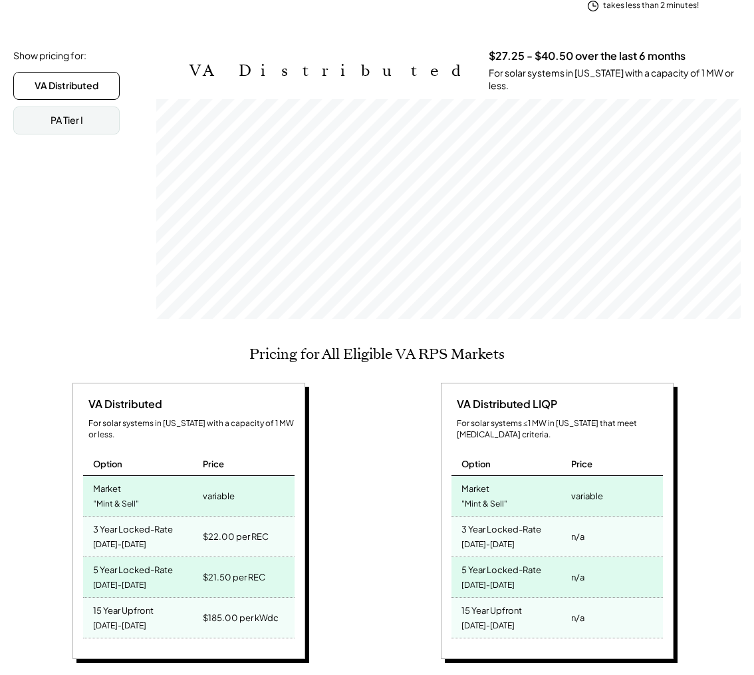
click at [729, 345] on div "Pricing for All Eligible VA RPS Markets VA Distributed For solar systems in Vir…" at bounding box center [377, 657] width 728 height 625
click at [387, 466] on div "VA Distributed LIQP For solar systems ≤1 MW in Virginia that meet low-income cr…" at bounding box center [559, 523] width 355 height 281
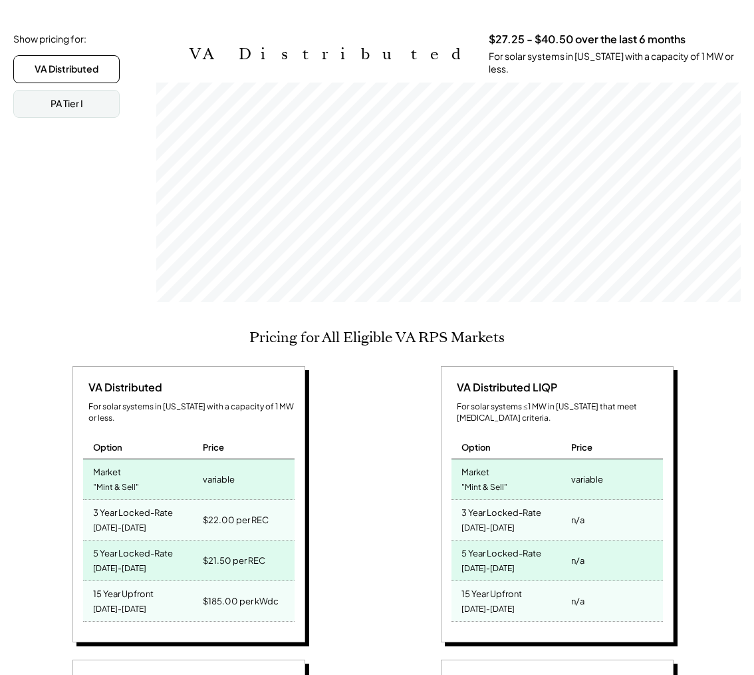
scroll to position [259, 0]
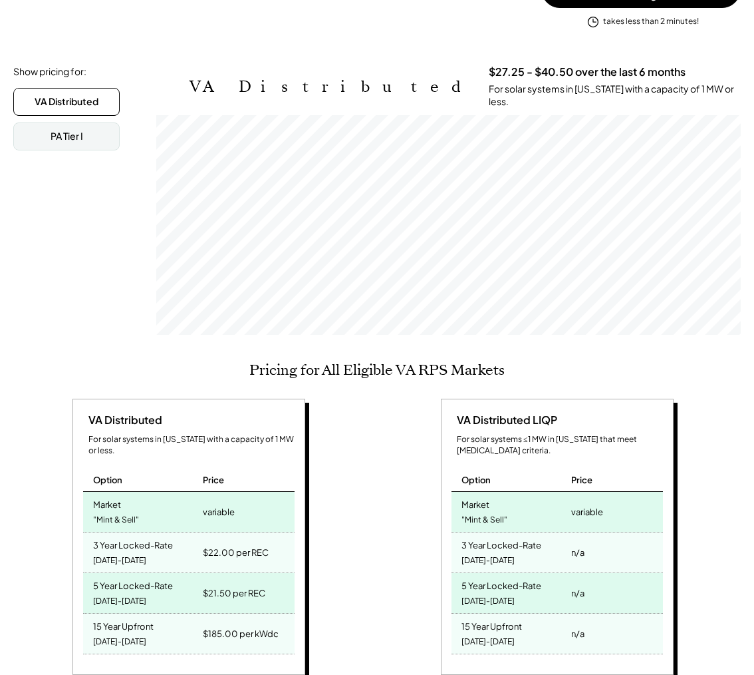
click at [370, 521] on div "VA Distributed For solar systems in Virginia with a capacity of 1 MW or less. O…" at bounding box center [375, 685] width 724 height 574
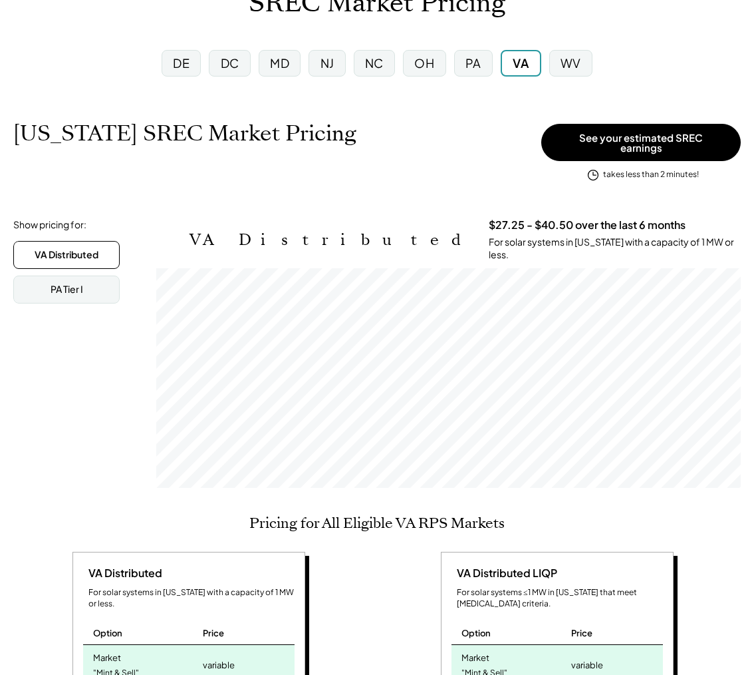
scroll to position [0, 0]
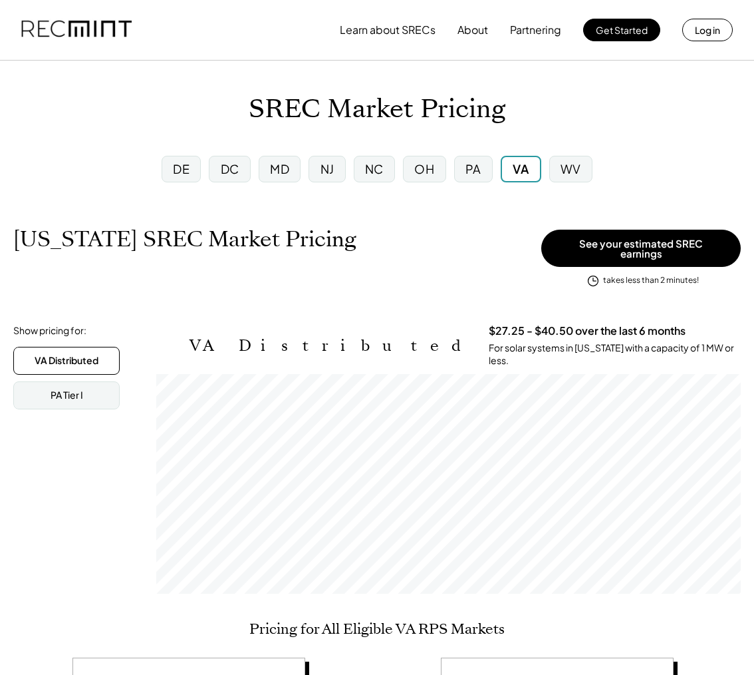
click at [365, 261] on div "Virginia SREC Market Pricing View other state pricing" at bounding box center [274, 252] width 522 height 53
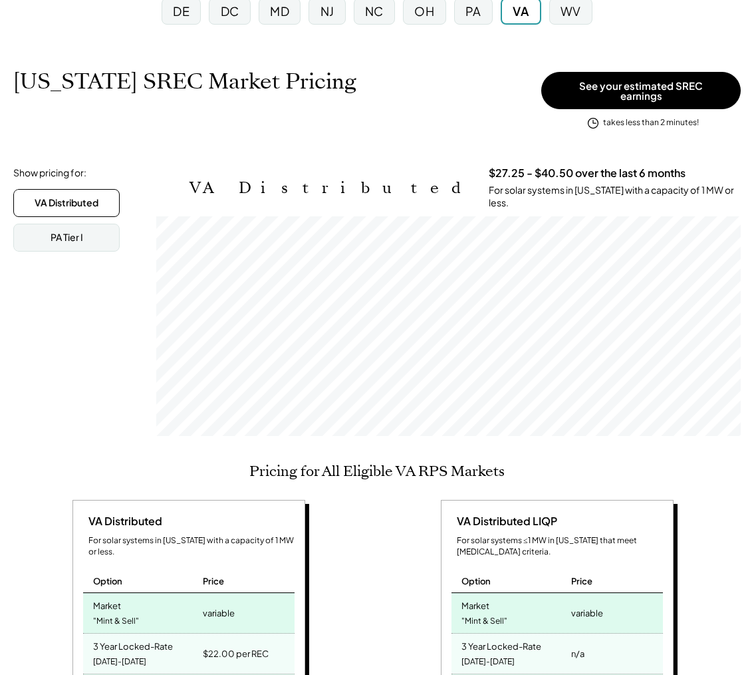
scroll to position [158, 0]
click at [100, 238] on div "PA Tier I" at bounding box center [66, 237] width 106 height 28
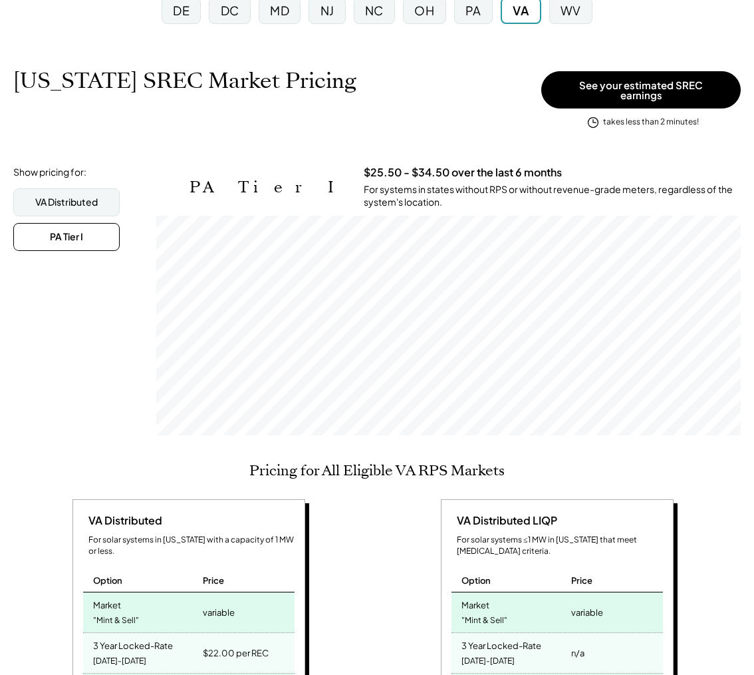
scroll to position [220, 585]
click at [106, 208] on div "VA Distributed PA Tier I" at bounding box center [79, 219] width 133 height 63
click at [108, 204] on div "VA Distributed" at bounding box center [66, 202] width 106 height 28
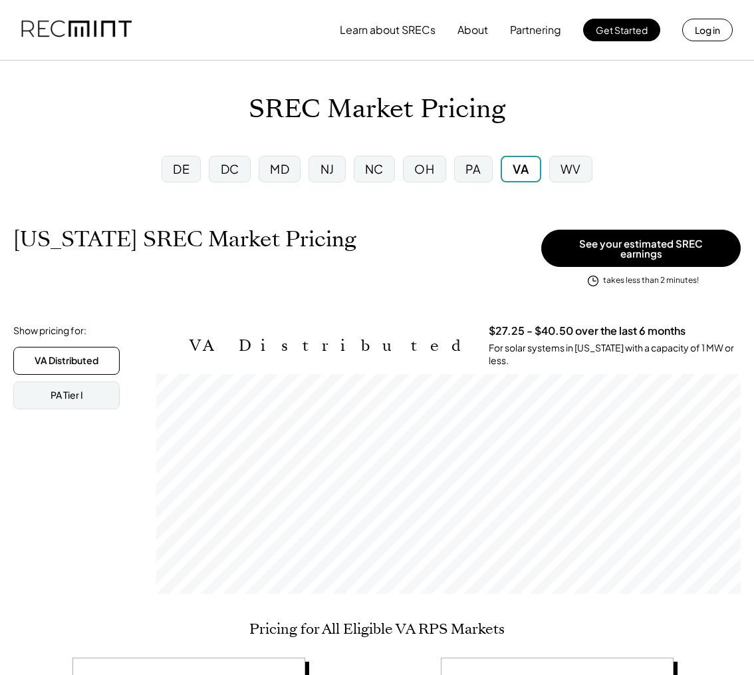
click at [464, 180] on div "PA" at bounding box center [473, 169] width 39 height 27
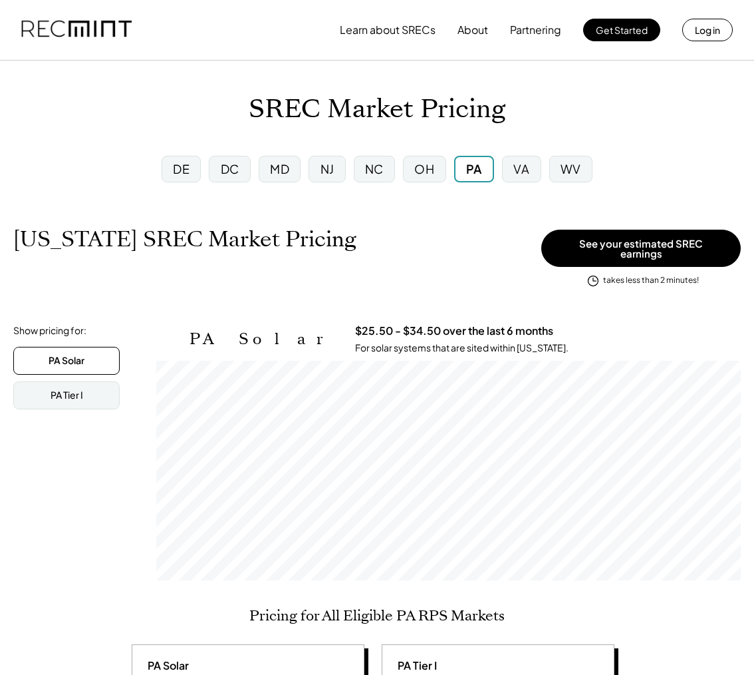
click at [533, 174] on div "VA" at bounding box center [521, 169] width 39 height 27
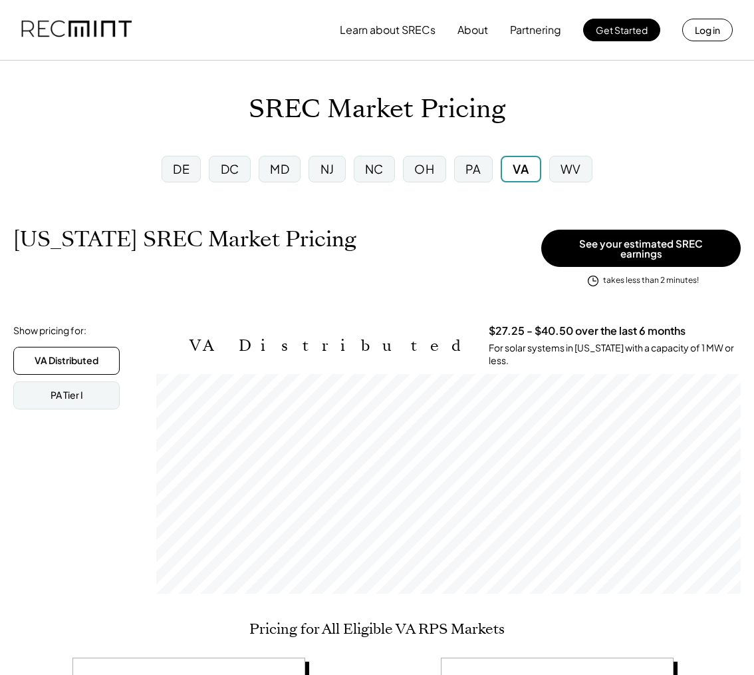
click at [589, 168] on div "WV" at bounding box center [570, 169] width 43 height 27
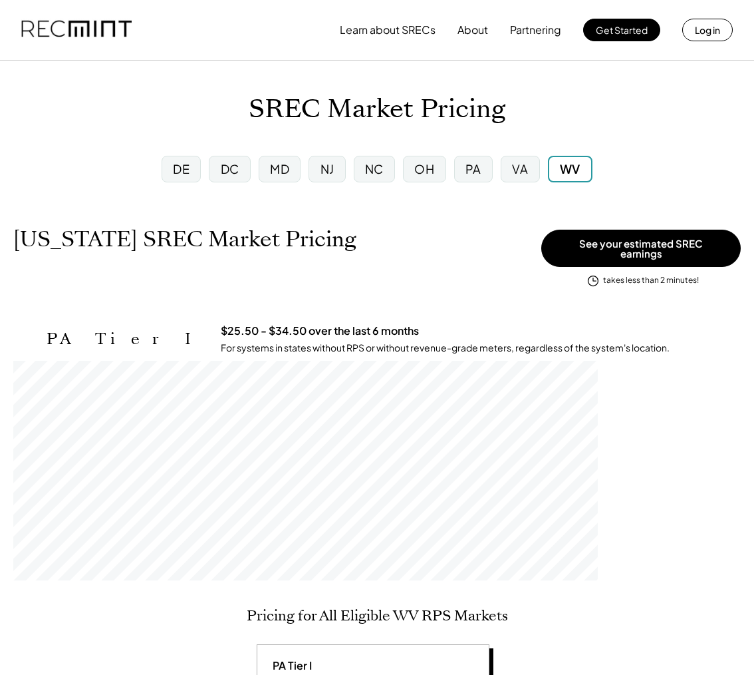
click at [540, 172] on div "VA" at bounding box center [520, 169] width 47 height 35
click at [518, 170] on div "VA" at bounding box center [520, 168] width 16 height 17
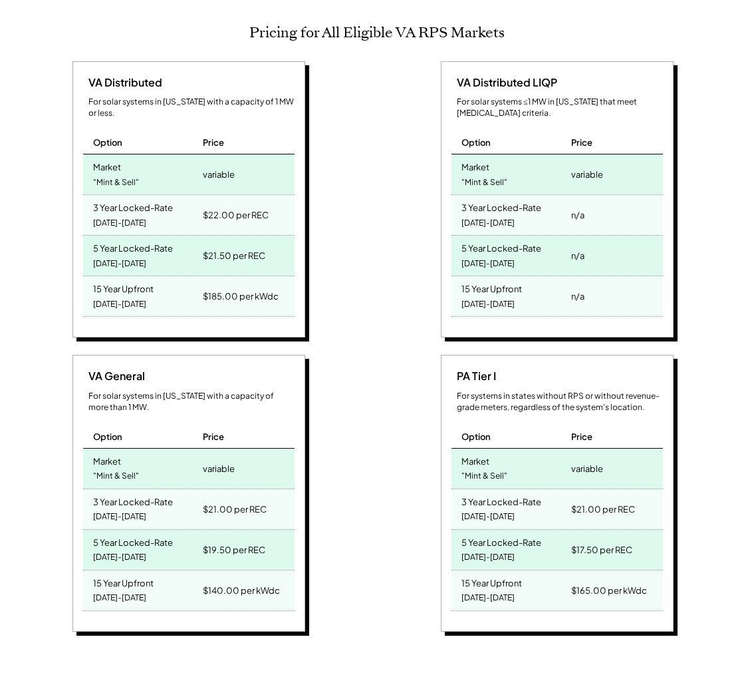
scroll to position [351, 0]
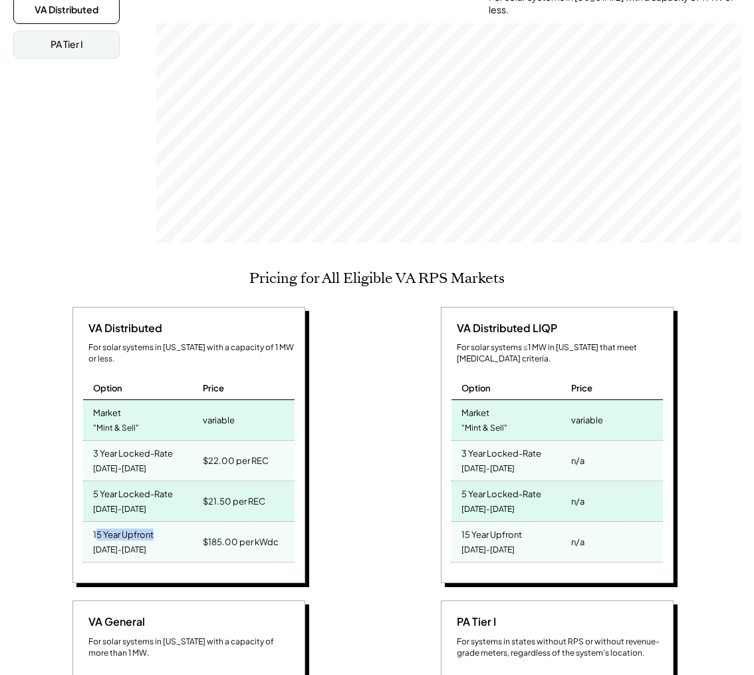
drag, startPoint x: 95, startPoint y: 512, endPoint x: 154, endPoint y: 524, distance: 60.4
click at [154, 524] on div "15 Year Upfront [DATE]-[DATE]" at bounding box center [141, 542] width 116 height 40
click at [144, 530] on div "15 Year Upfront [DATE]-[DATE]" at bounding box center [141, 542] width 116 height 40
click at [144, 530] on div "15 Year Upfront 2025-2039" at bounding box center [141, 542] width 116 height 40
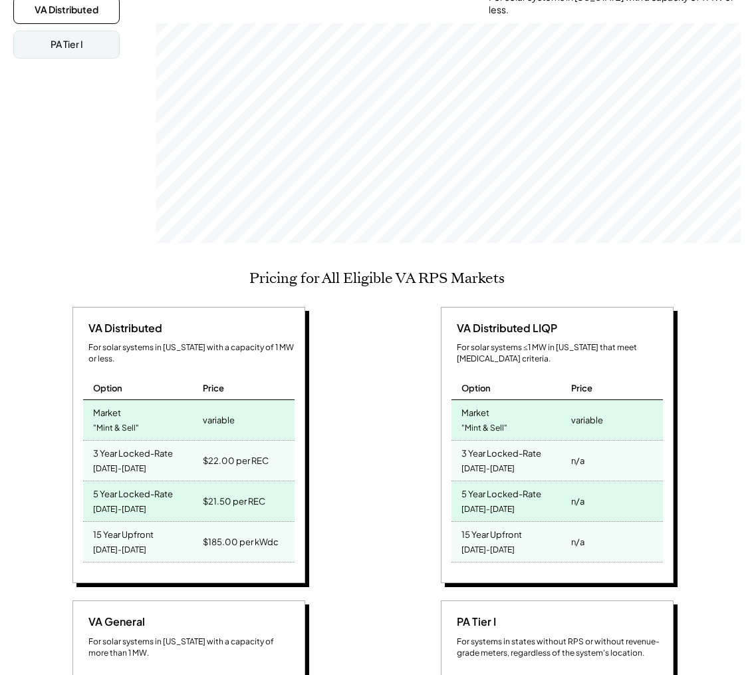
click at [184, 490] on div "5 Year Locked-Rate 2025-2029" at bounding box center [141, 501] width 116 height 40
click at [210, 538] on div "$185.00 per kWdc" at bounding box center [247, 542] width 95 height 40
click at [215, 532] on div "$185.00 per kWdc" at bounding box center [241, 541] width 76 height 19
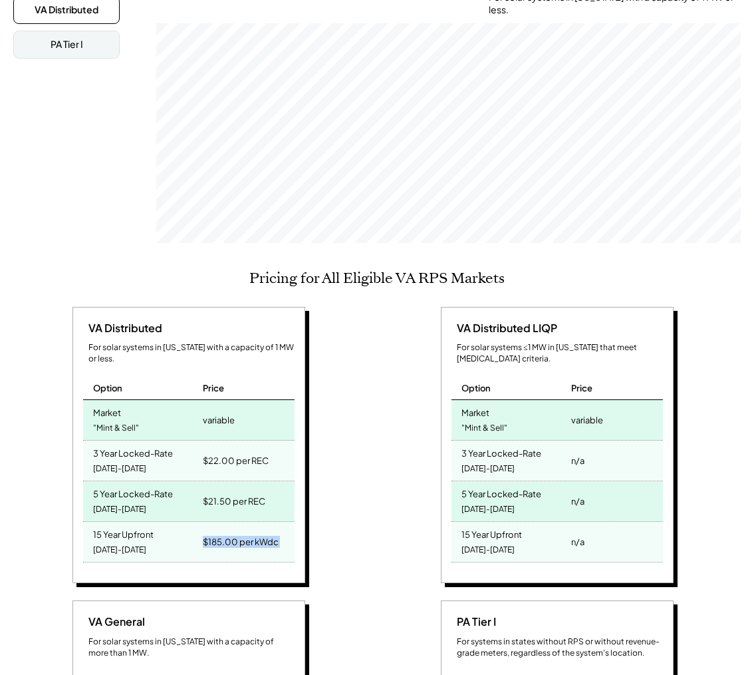
click at [215, 532] on div "$185.00 per kWdc" at bounding box center [241, 541] width 76 height 19
click at [277, 526] on div "$185.00 per kWdc" at bounding box center [247, 542] width 95 height 40
click at [238, 532] on div "$185.00 per kWdc" at bounding box center [241, 541] width 76 height 19
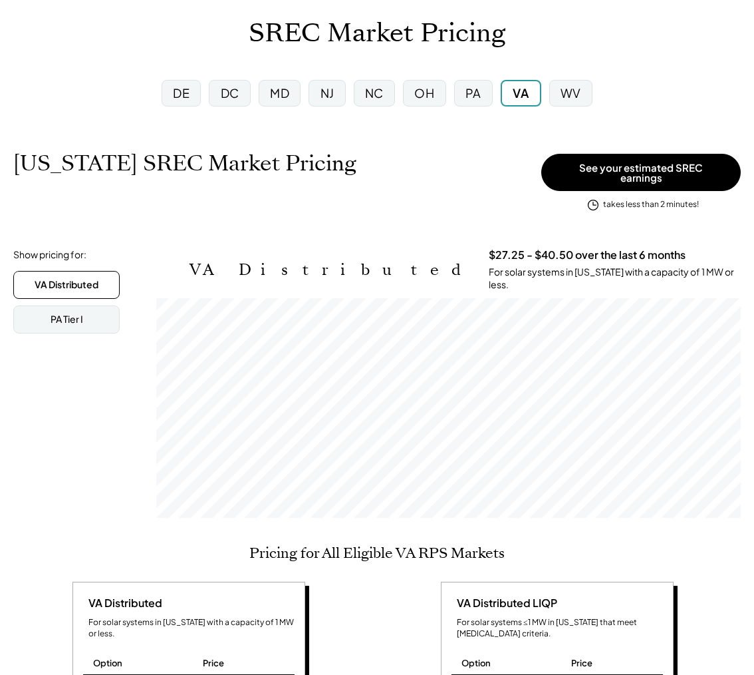
scroll to position [0, 0]
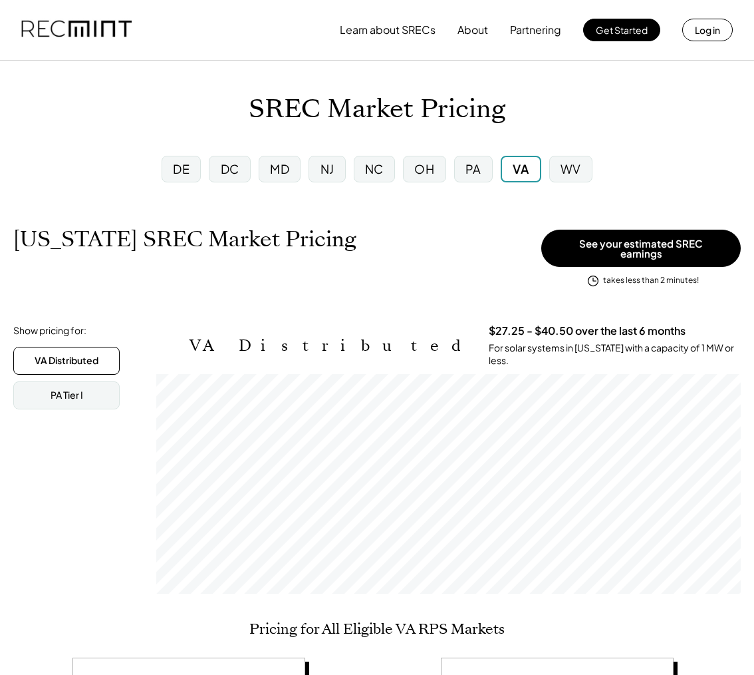
click at [106, 422] on div "Show pricing for: VA Distributed PA Tier I VA Distributed $27.25 - $40.50 over …" at bounding box center [377, 462] width 728 height 276
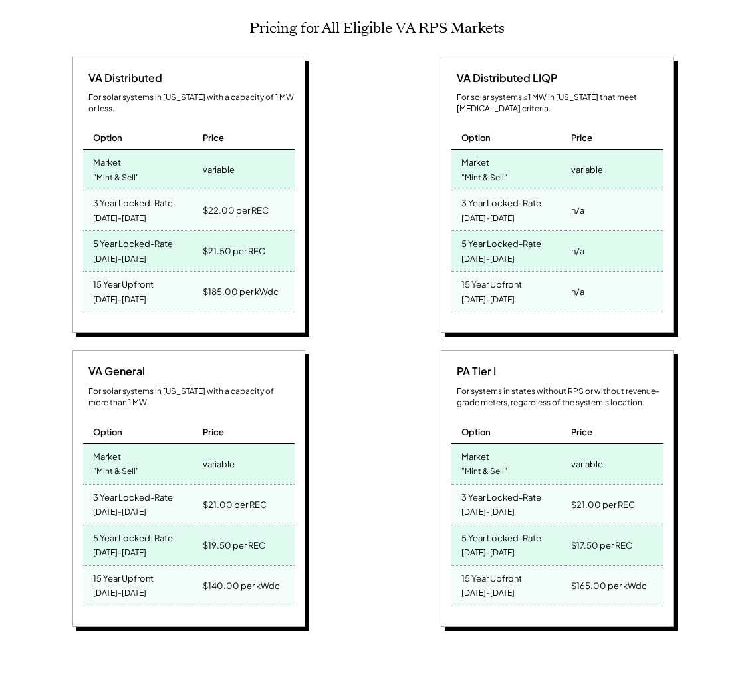
click at [355, 418] on div "VA General For solar systems in Virginia with a capacity of more than 1 MW. Opt…" at bounding box center [190, 490] width 355 height 281
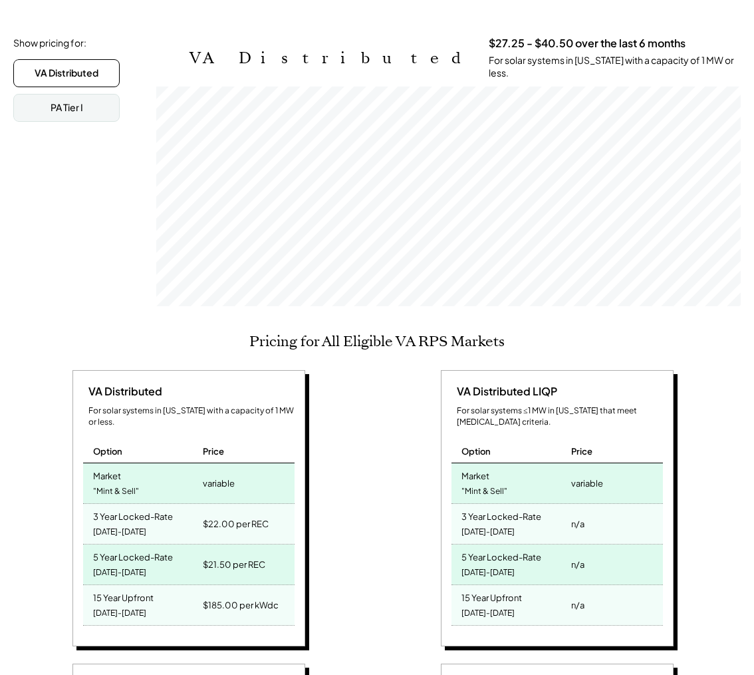
scroll to position [300, 0]
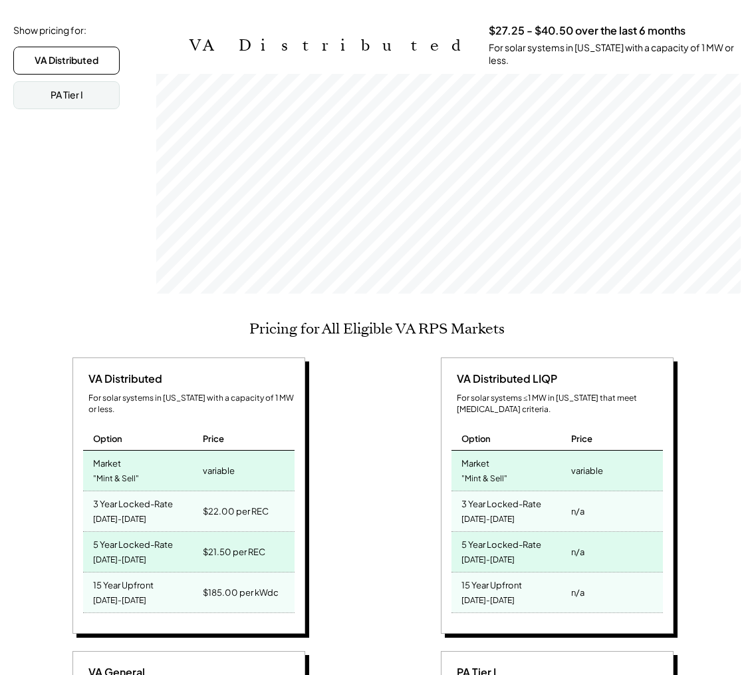
click at [216, 502] on div "$22.00 per REC" at bounding box center [236, 511] width 66 height 19
click at [215, 502] on div "$22.00 per REC" at bounding box center [236, 511] width 66 height 19
click at [115, 494] on div "3 Year Locked-Rate" at bounding box center [133, 501] width 80 height 15
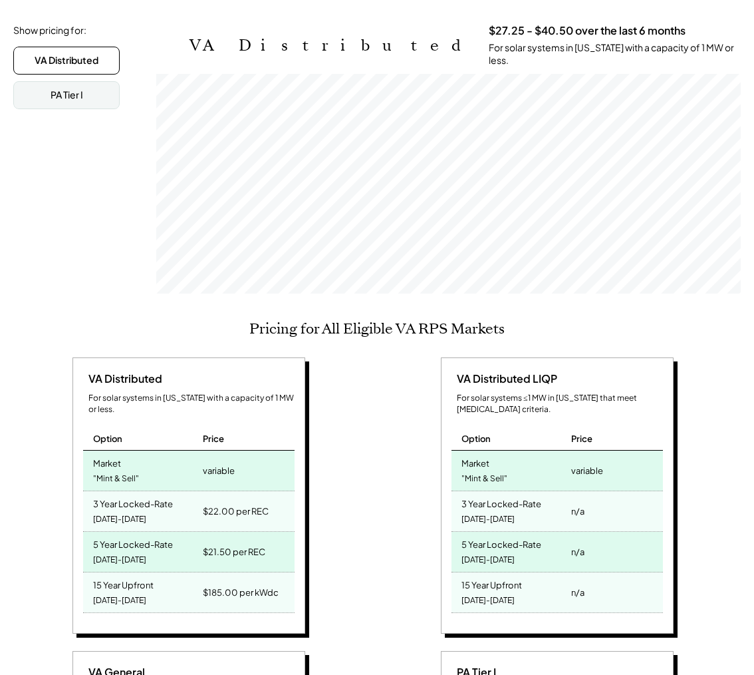
click at [134, 535] on div "5 Year Locked-Rate" at bounding box center [133, 542] width 80 height 15
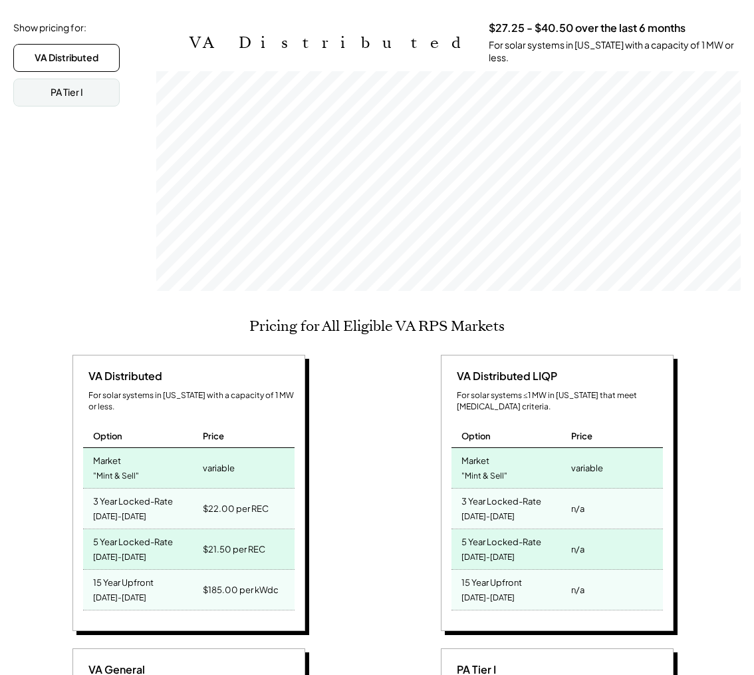
scroll to position [130, 0]
